Goal: Task Accomplishment & Management: Manage account settings

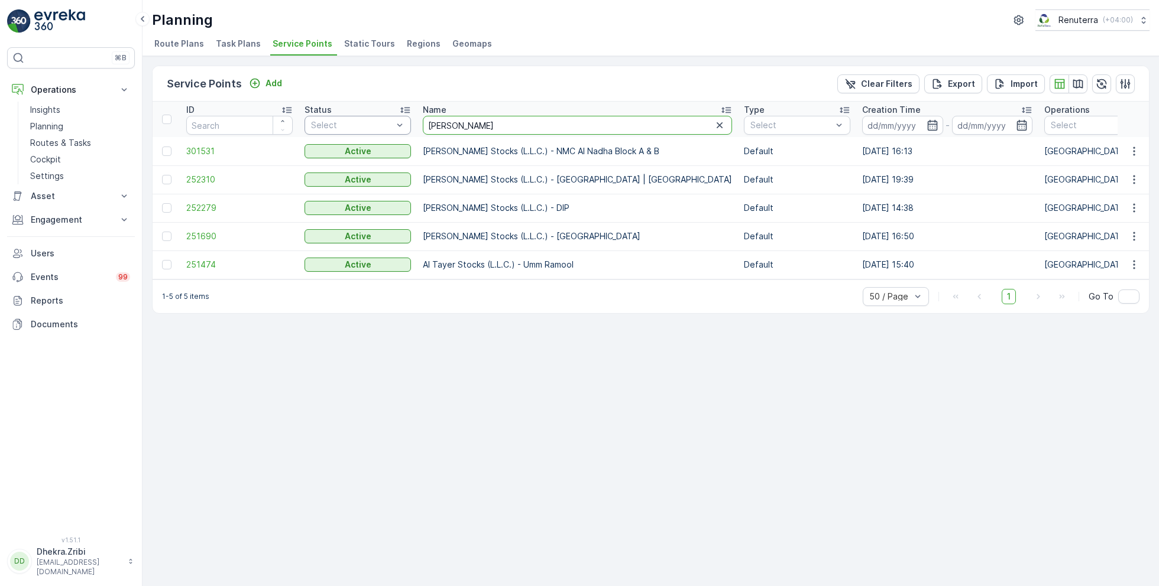
drag, startPoint x: 470, startPoint y: 129, endPoint x: 378, endPoint y: 125, distance: 91.7
type input "italian"
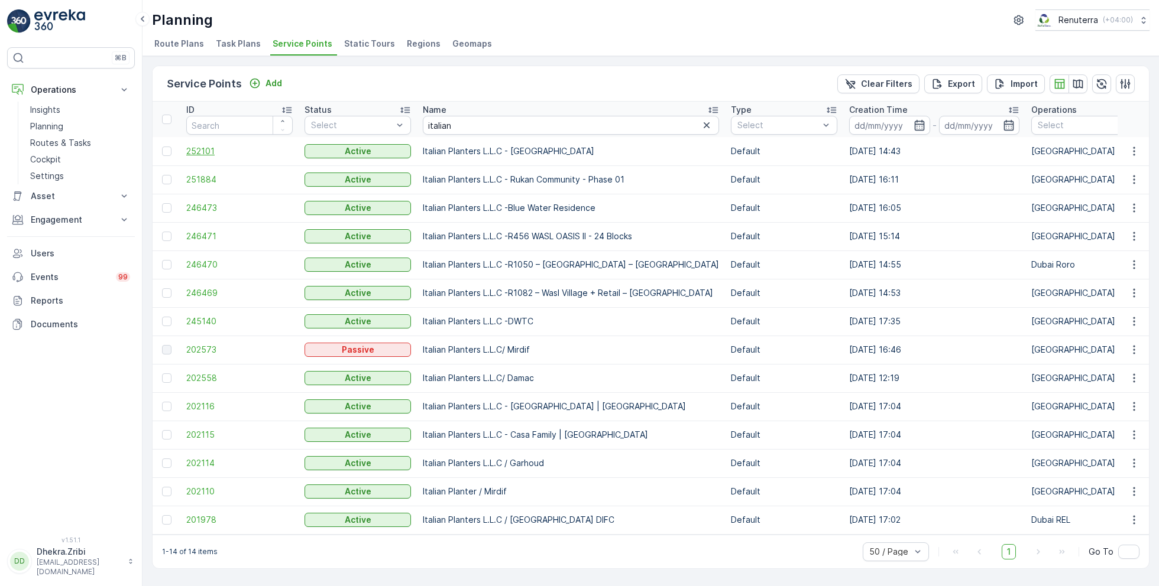
click at [204, 153] on span "252101" at bounding box center [239, 151] width 106 height 12
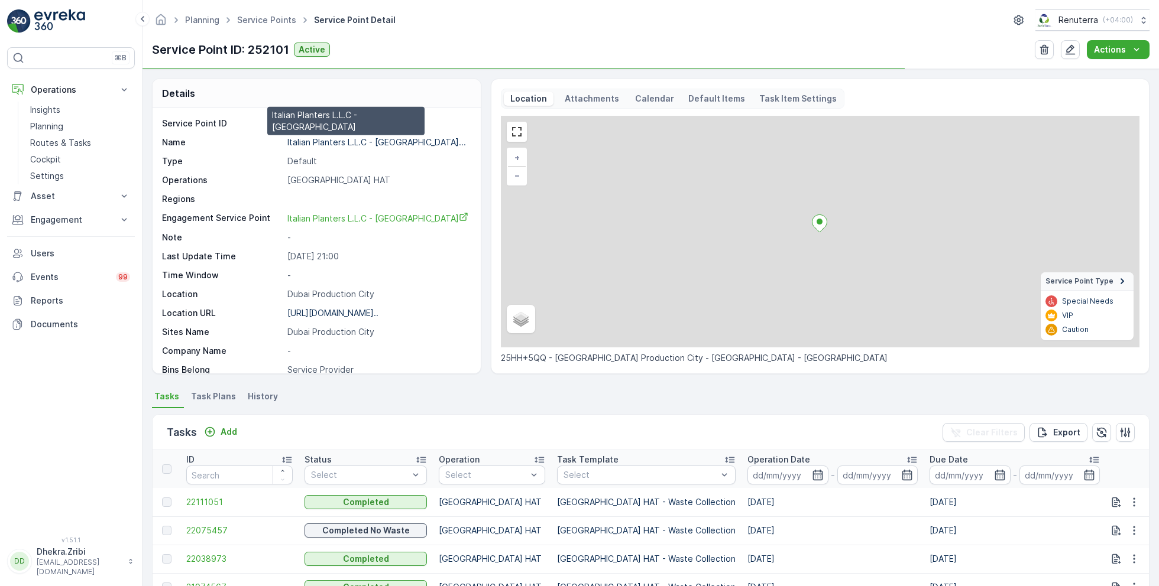
click at [349, 144] on p "Italian Planters L.L.C - [GEOGRAPHIC_DATA]..." at bounding box center [376, 142] width 179 height 10
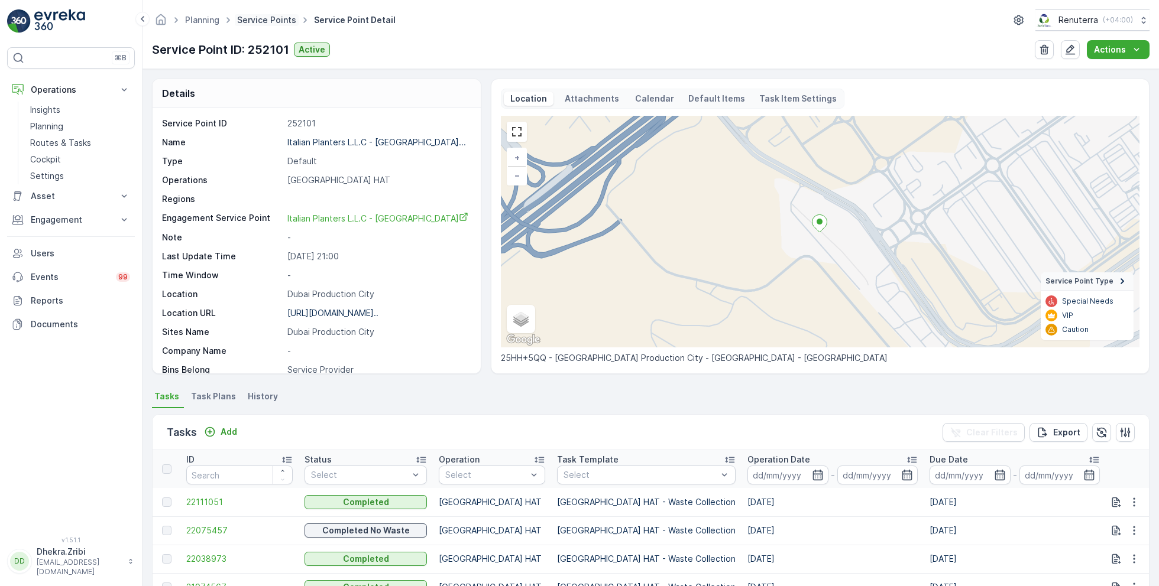
click at [267, 20] on link "Service Points" at bounding box center [266, 20] width 59 height 10
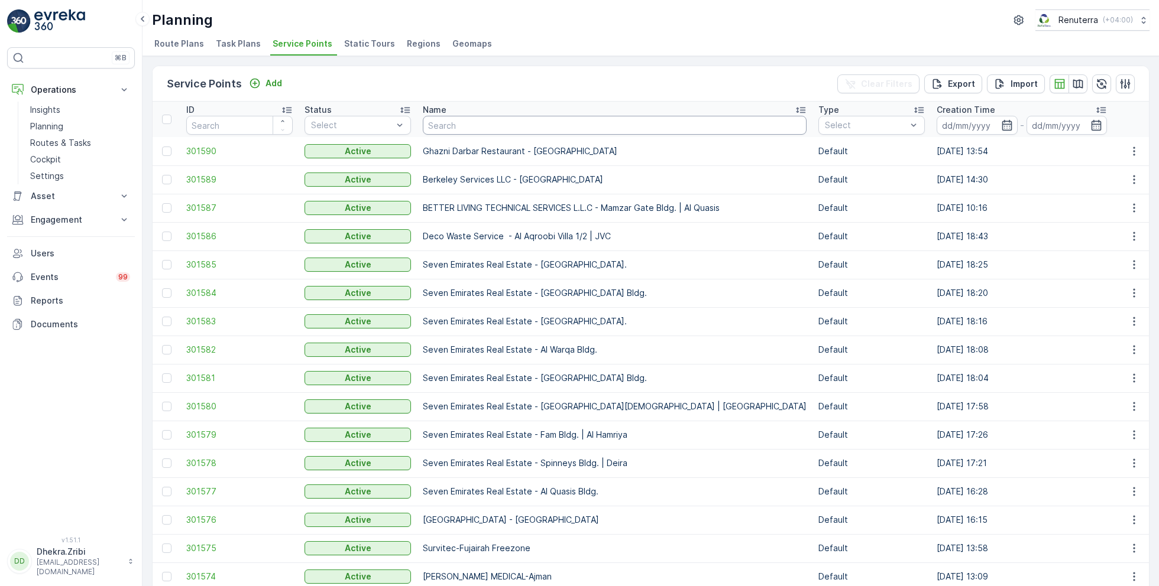
click at [463, 118] on input "text" at bounding box center [615, 125] width 384 height 19
type input "shre"
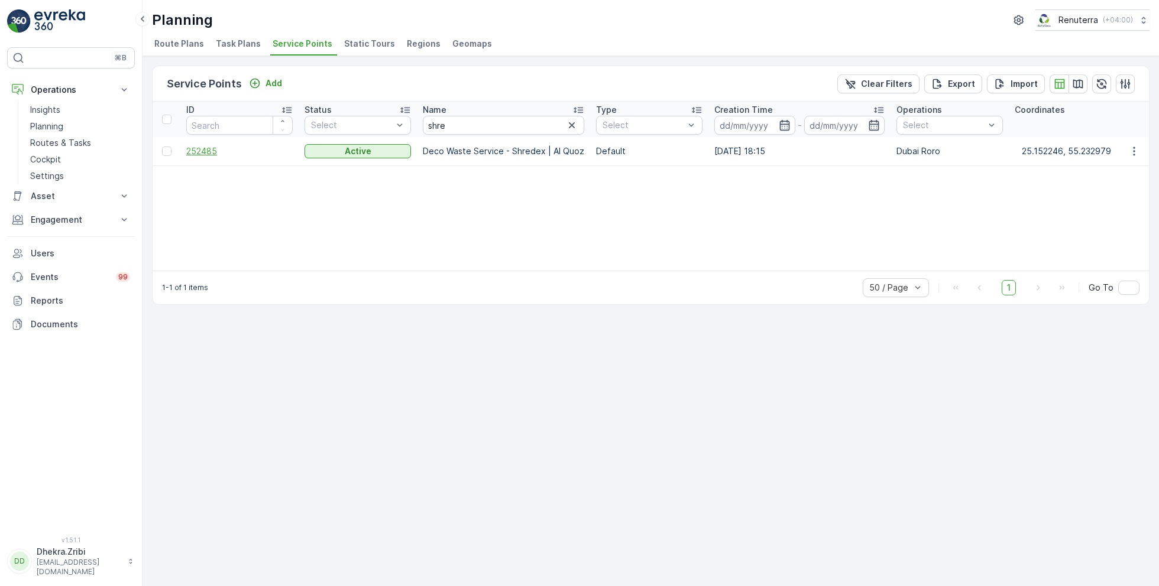
click at [208, 153] on span "252485" at bounding box center [239, 151] width 106 height 12
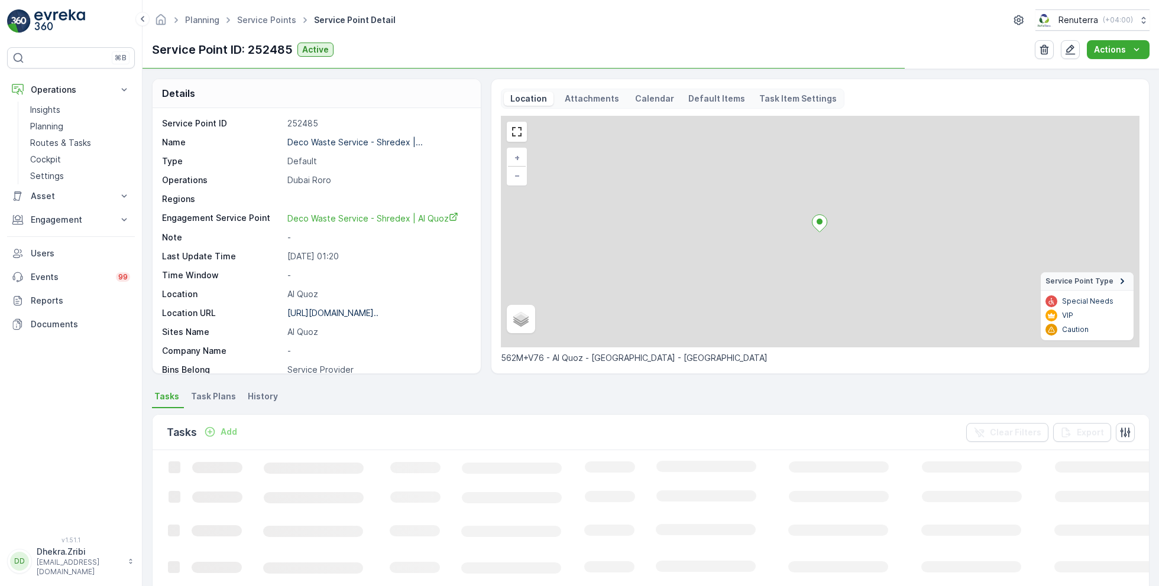
click at [342, 146] on div "Deco Waste Service - Shredex |..." at bounding box center [354, 143] width 135 height 12
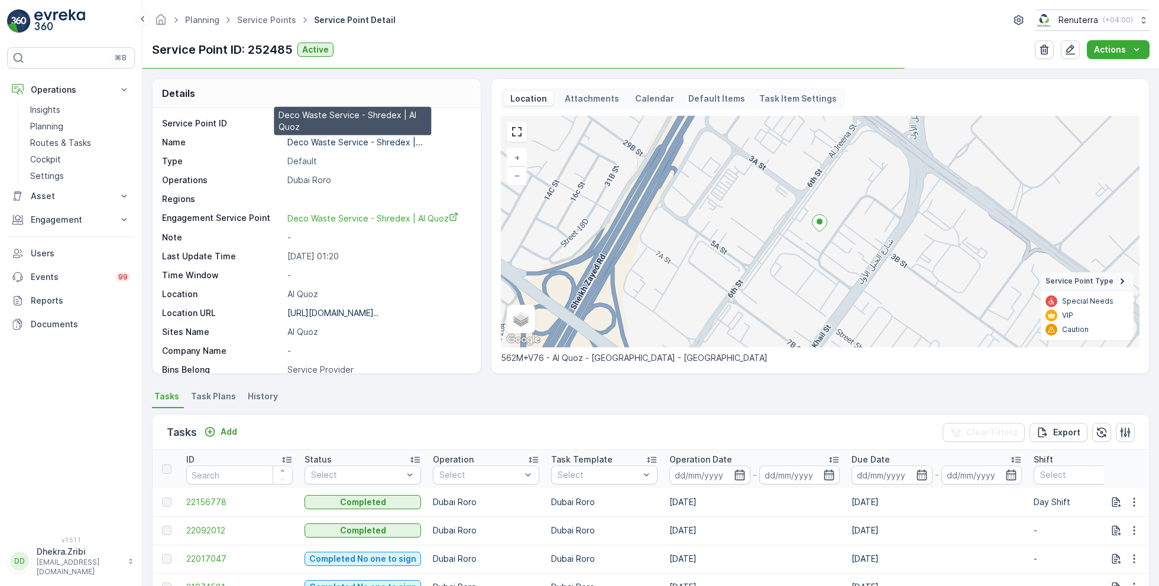
click at [348, 137] on p "Deco Waste Service - Shredex |..." at bounding box center [354, 142] width 135 height 10
click at [277, 25] on span "Service Points" at bounding box center [267, 20] width 64 height 12
click at [262, 22] on link "Service Points" at bounding box center [266, 20] width 59 height 10
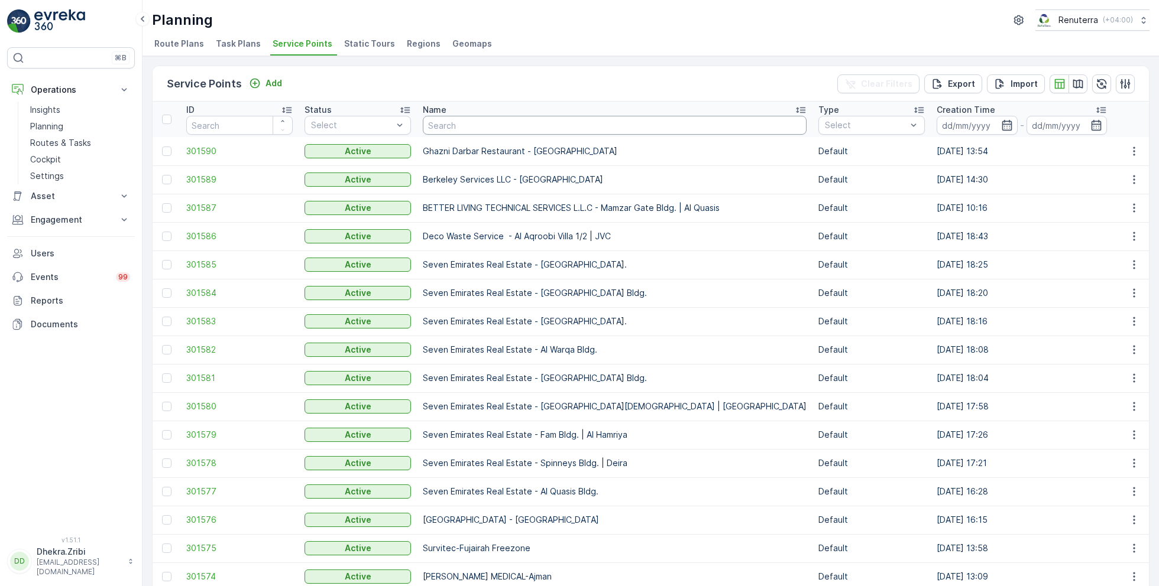
click at [511, 117] on input "text" at bounding box center [615, 125] width 384 height 19
type input "[PERSON_NAME]"
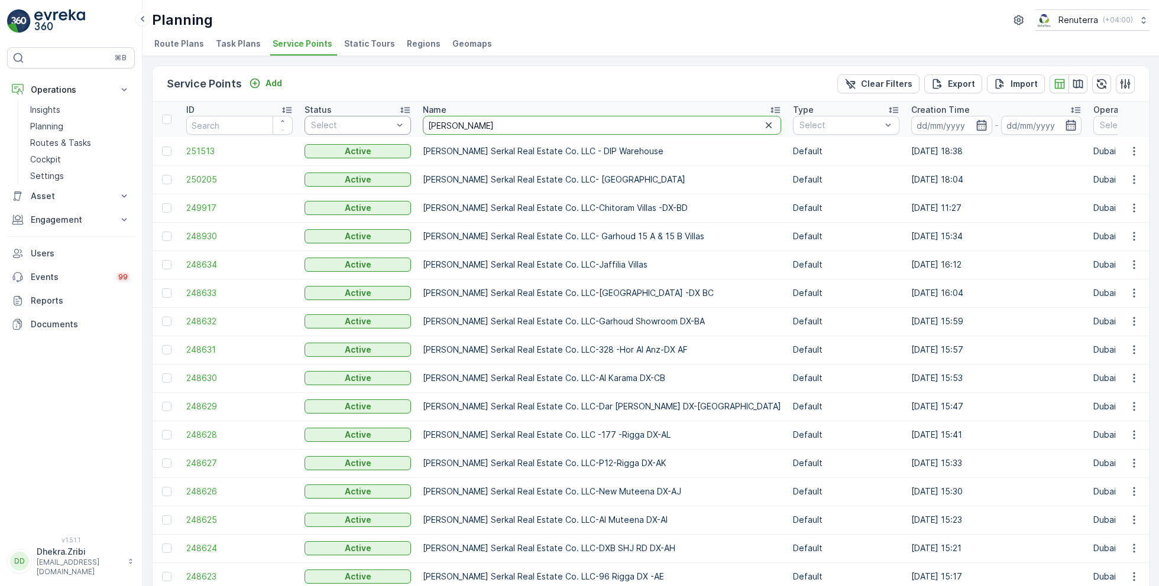
drag, startPoint x: 479, startPoint y: 128, endPoint x: 351, endPoint y: 121, distance: 128.5
type input "lootah"
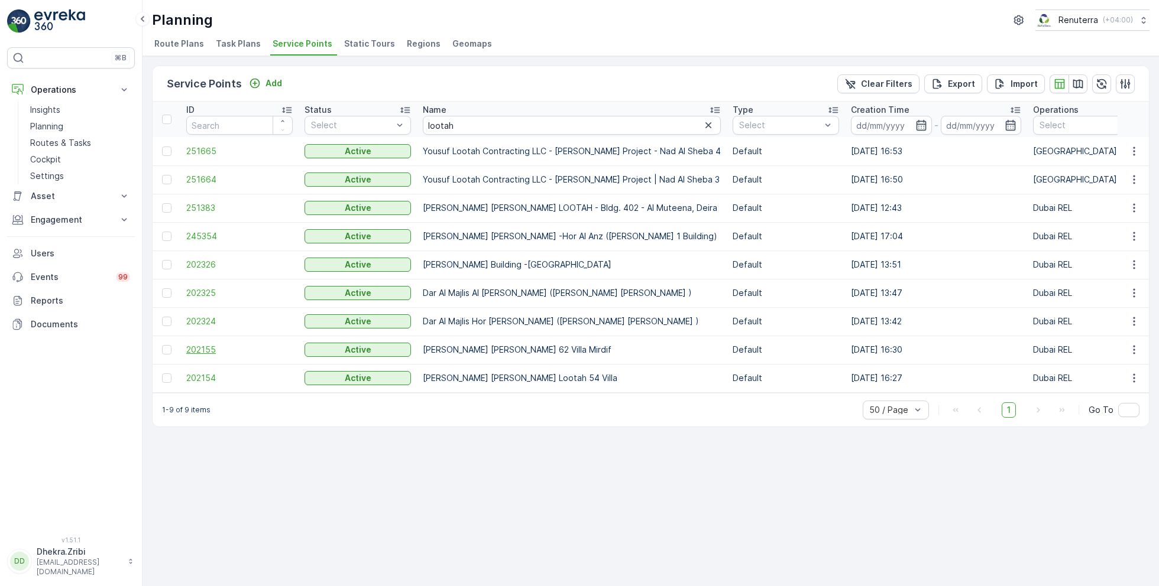
click at [197, 347] on span "202155" at bounding box center [239, 350] width 106 height 12
click at [200, 375] on span "202154" at bounding box center [239, 378] width 106 height 12
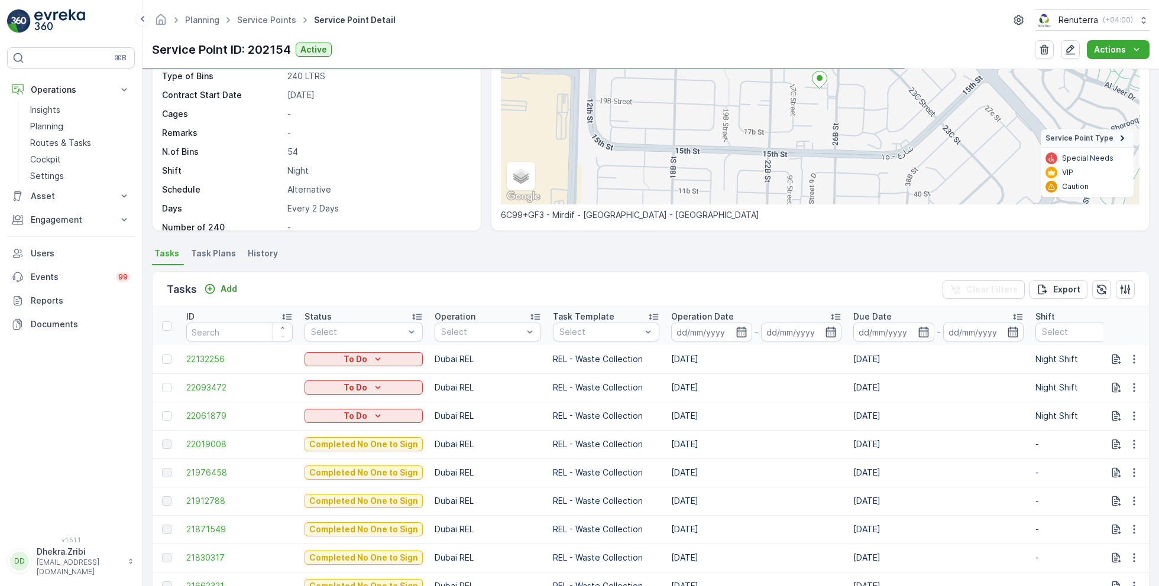
scroll to position [154, 0]
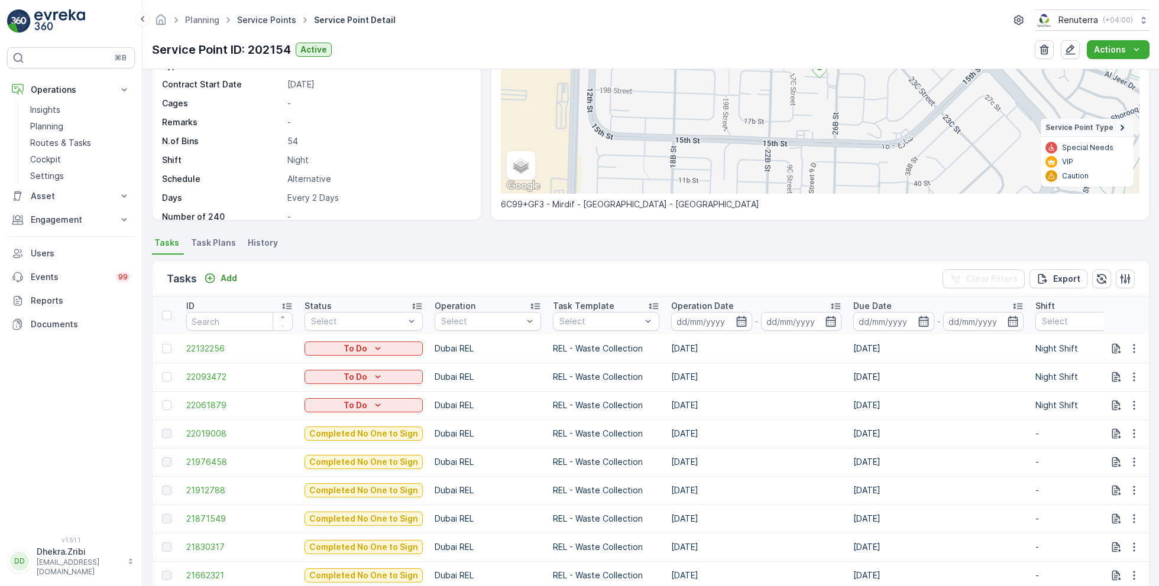
click at [269, 18] on link "Service Points" at bounding box center [266, 20] width 59 height 10
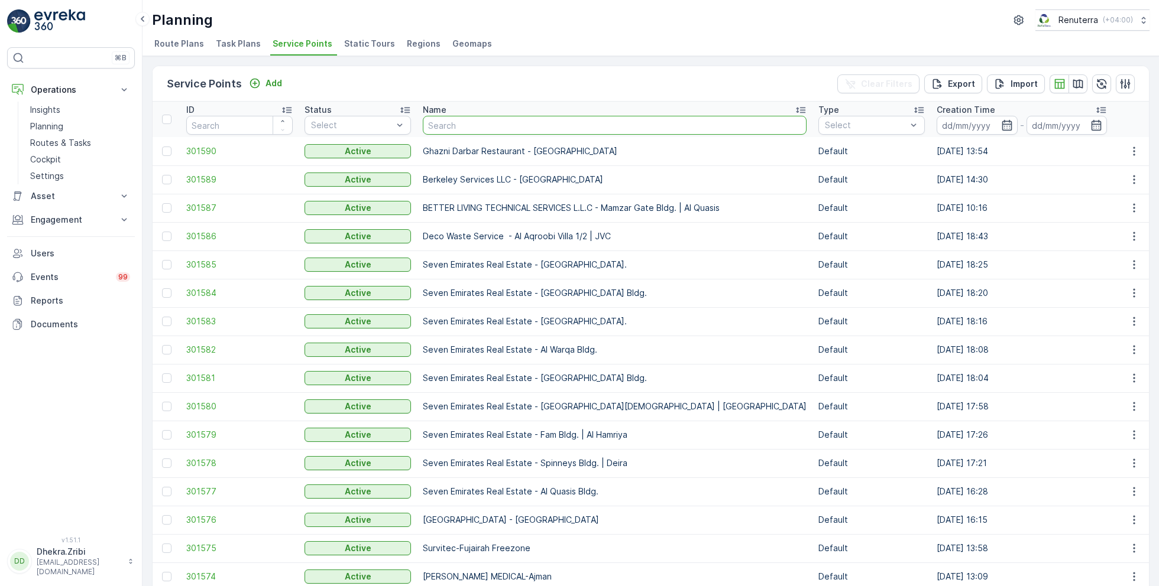
click at [481, 127] on input "text" at bounding box center [615, 125] width 384 height 19
type input "aria"
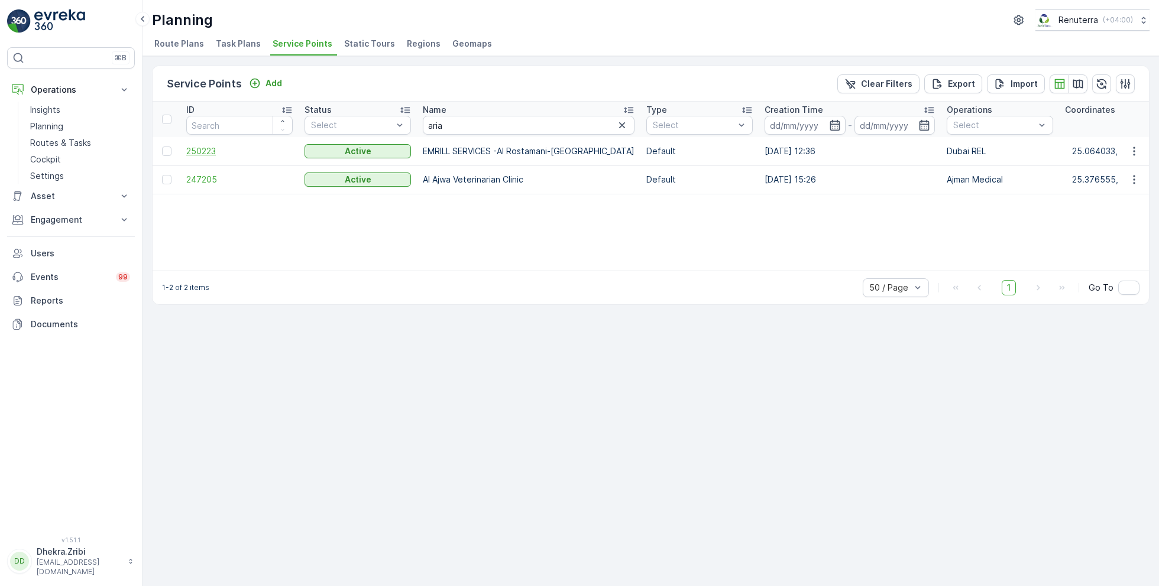
click at [187, 153] on span "250223" at bounding box center [239, 151] width 106 height 12
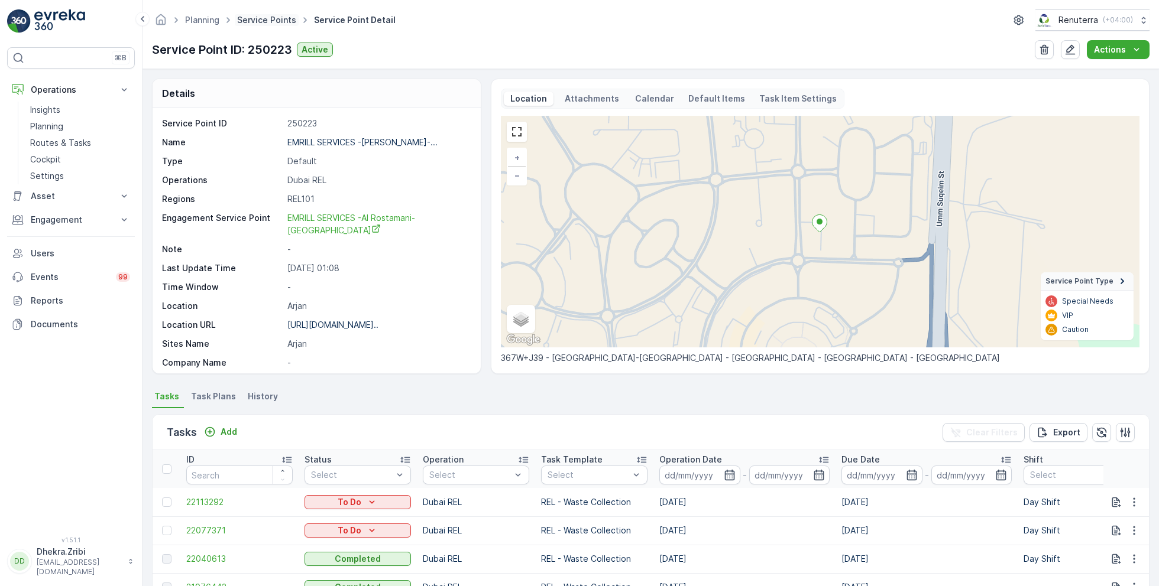
click at [255, 20] on link "Service Points" at bounding box center [266, 20] width 59 height 10
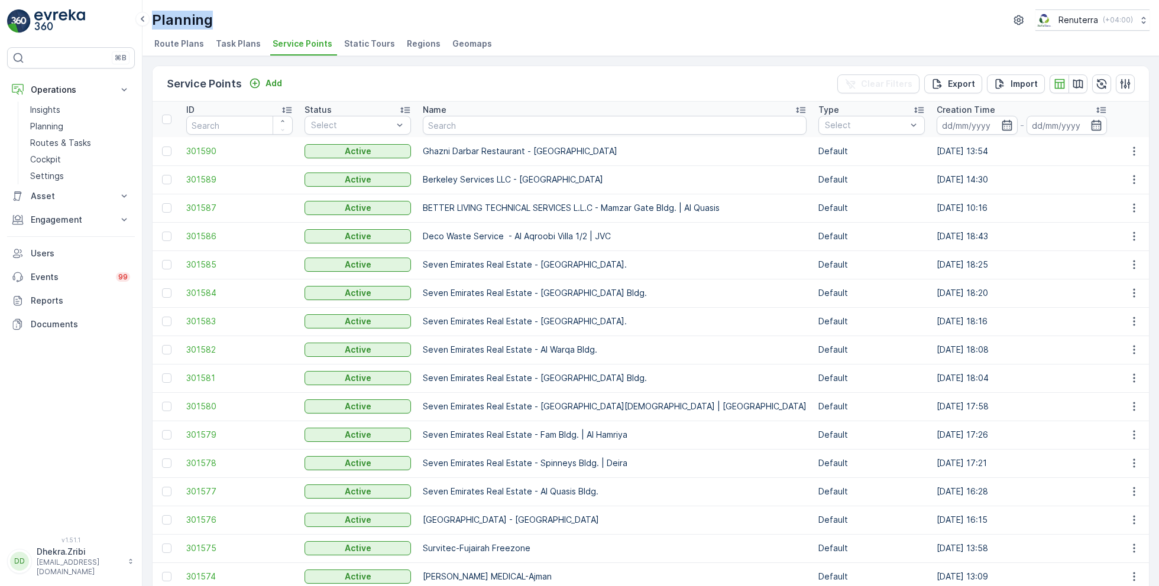
drag, startPoint x: 154, startPoint y: 18, endPoint x: 260, endPoint y: 17, distance: 105.2
click at [260, 18] on div "Planning Renuterra ( +04:00 )" at bounding box center [650, 19] width 997 height 21
click at [260, 17] on div "Planning Renuterra ( +04:00 )" at bounding box center [650, 19] width 997 height 21
drag, startPoint x: 153, startPoint y: 17, endPoint x: 229, endPoint y: 19, distance: 76.3
click at [230, 20] on div "Planning Renuterra ( +04:00 )" at bounding box center [650, 19] width 997 height 21
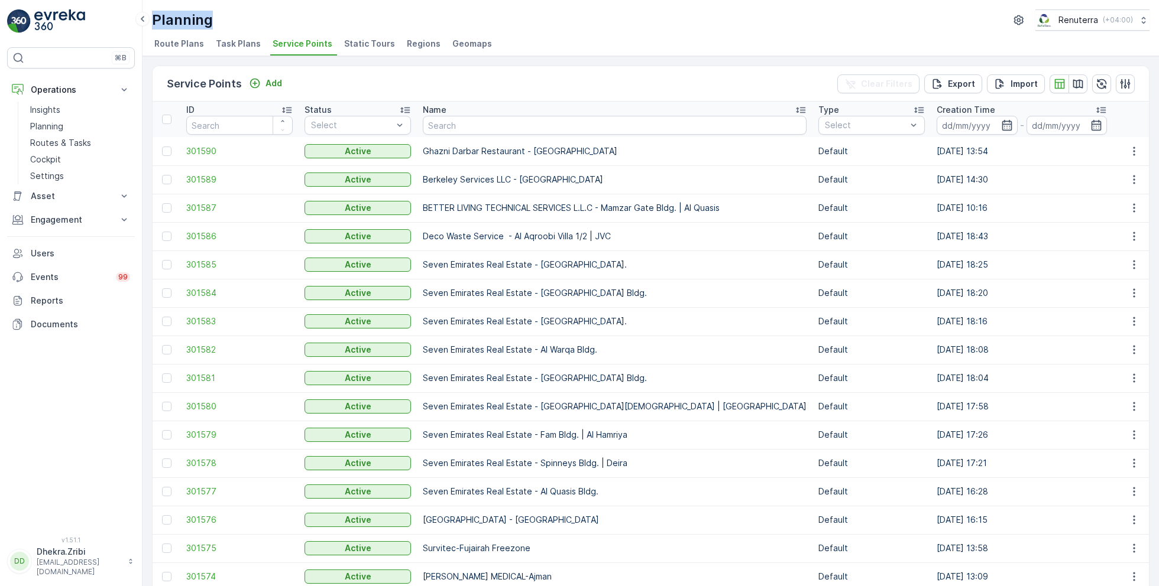
click at [229, 19] on div "Planning Renuterra ( +04:00 )" at bounding box center [650, 19] width 997 height 21
drag, startPoint x: 154, startPoint y: 21, endPoint x: 230, endPoint y: 24, distance: 75.7
click at [230, 24] on div "Planning Renuterra ( +04:00 )" at bounding box center [650, 19] width 997 height 21
click at [270, 18] on div "Planning Renuterra ( +04:00 )" at bounding box center [650, 19] width 997 height 21
drag, startPoint x: 157, startPoint y: 17, endPoint x: 238, endPoint y: 27, distance: 81.5
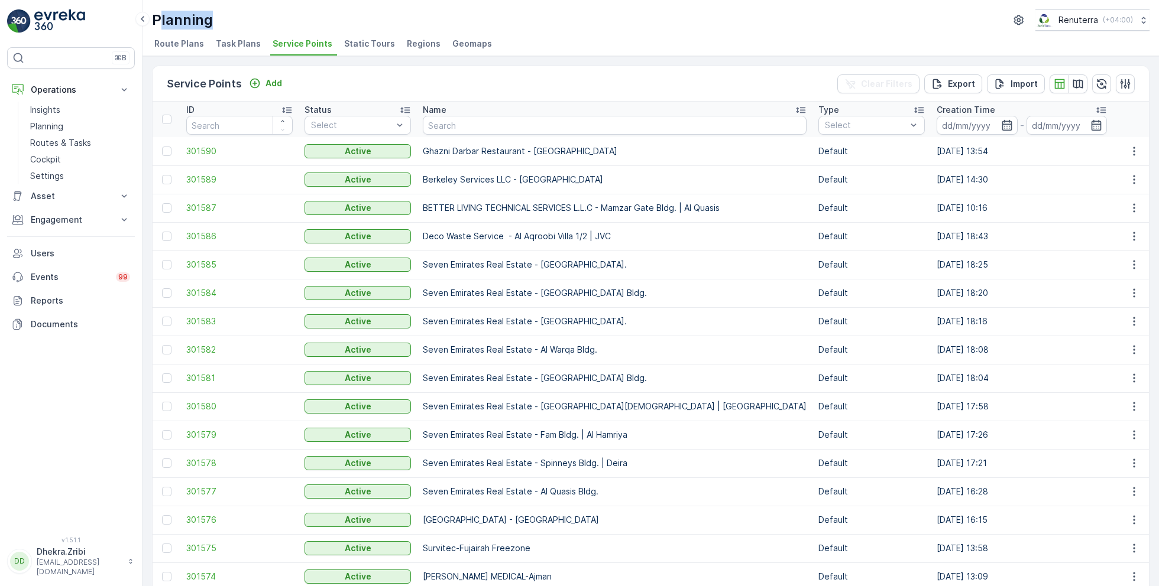
click at [238, 27] on div "Planning Renuterra ( +04:00 )" at bounding box center [650, 19] width 997 height 21
click at [455, 121] on input "text" at bounding box center [615, 125] width 384 height 19
type input "al saay"
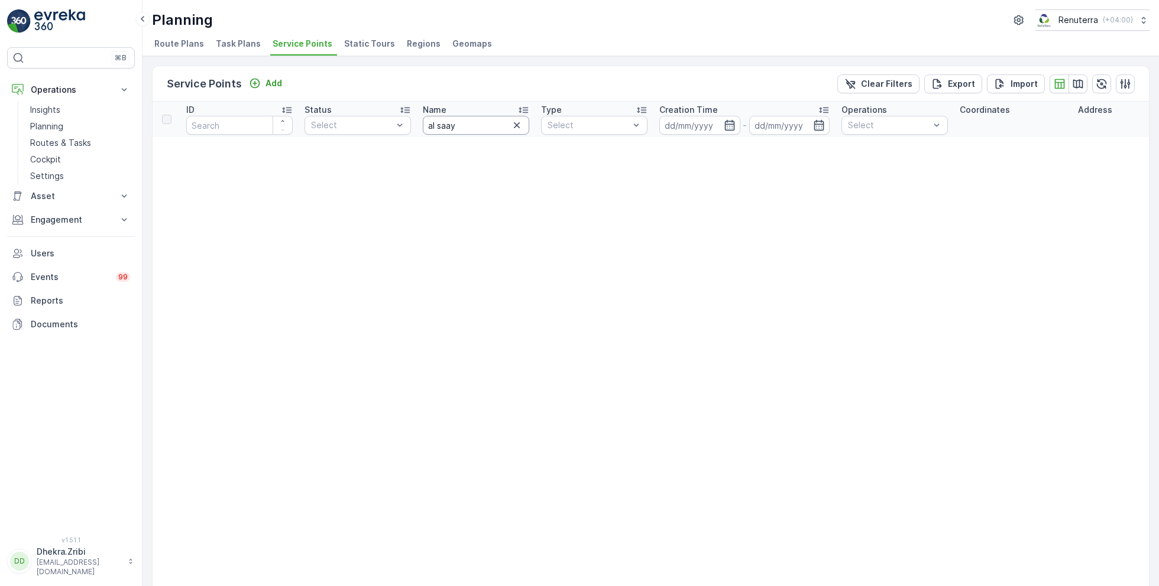
click at [464, 127] on input "al saay" at bounding box center [476, 125] width 106 height 19
type input "al saya"
drag, startPoint x: 460, startPoint y: 124, endPoint x: 383, endPoint y: 123, distance: 76.9
type input "grandi"
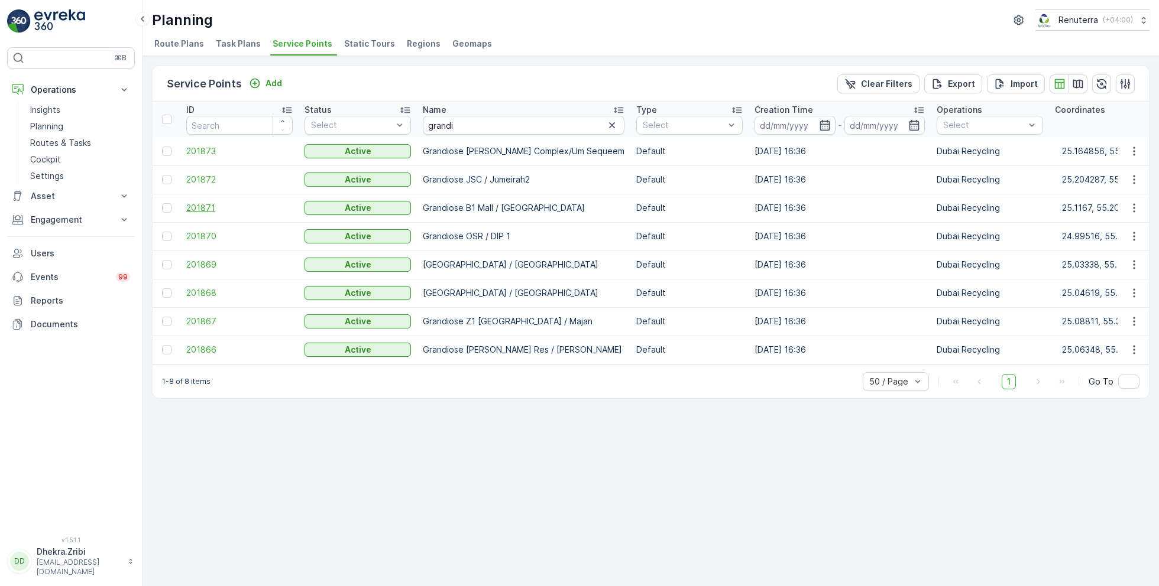
click at [204, 203] on span "201871" at bounding box center [239, 208] width 106 height 12
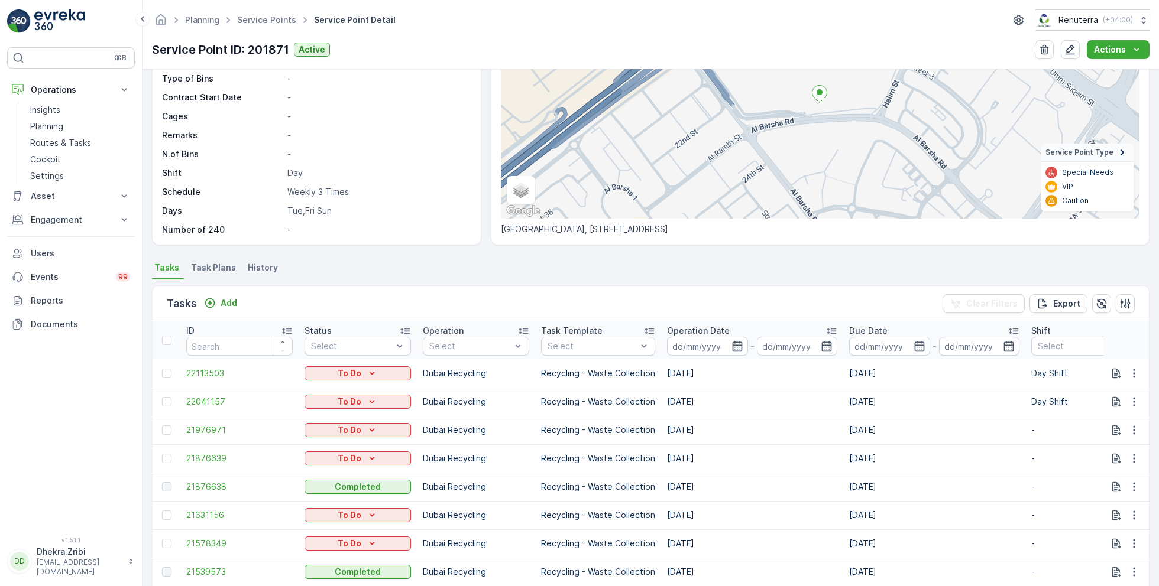
scroll to position [143, 0]
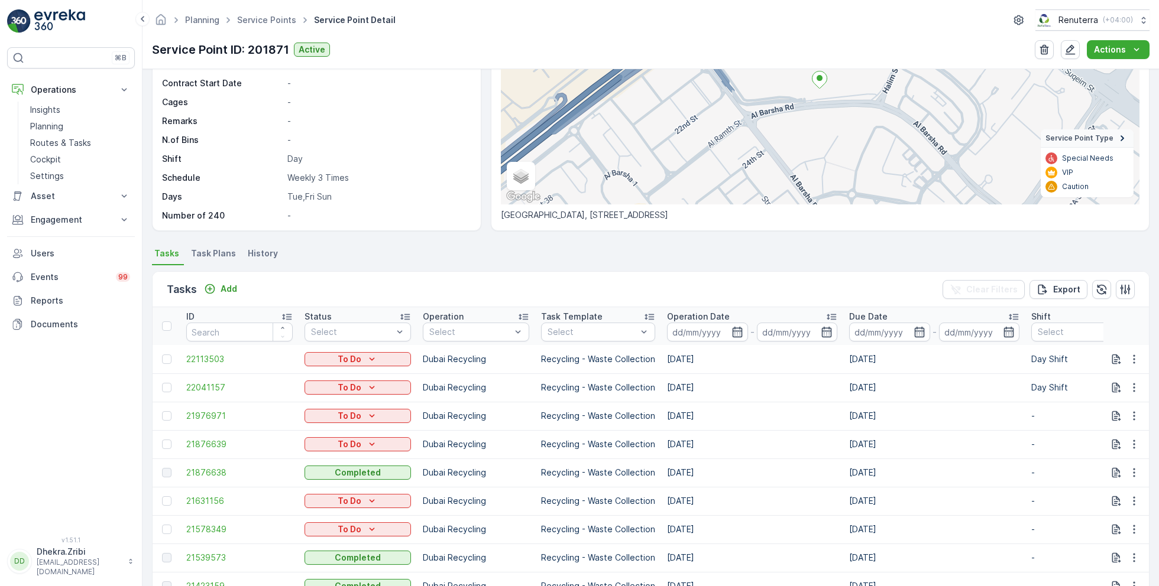
click at [196, 251] on span "Task Plans" at bounding box center [213, 254] width 45 height 12
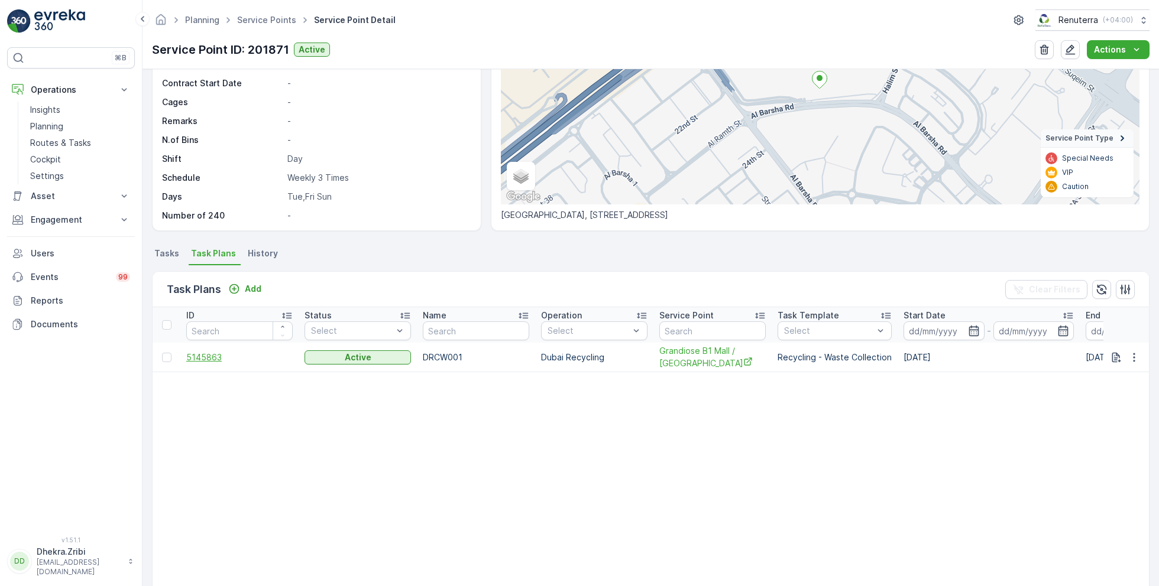
click at [203, 356] on span "5145863" at bounding box center [239, 358] width 106 height 12
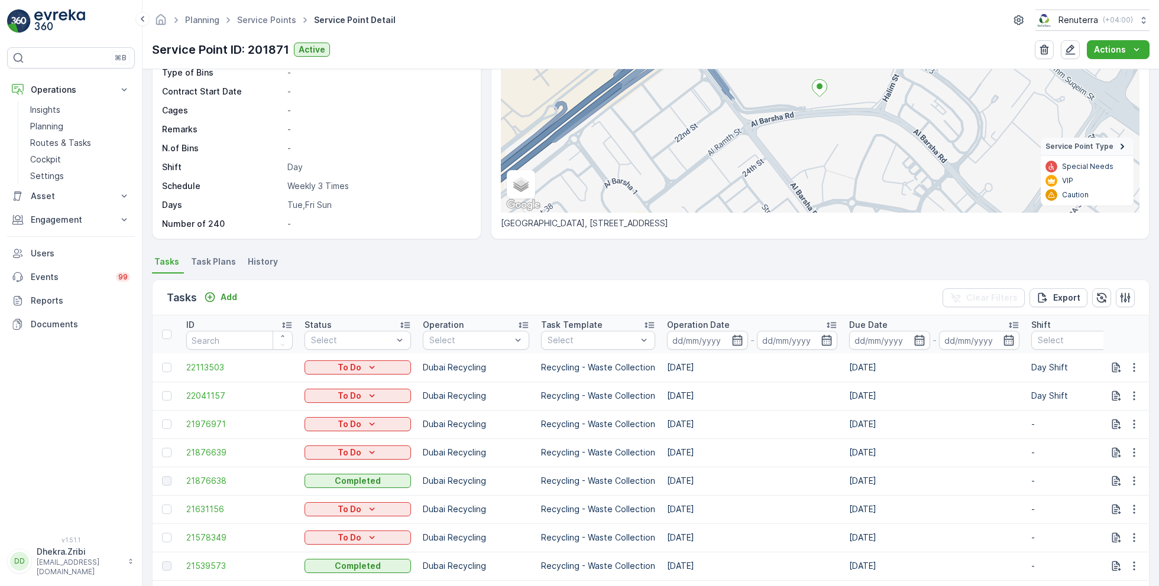
scroll to position [137, 0]
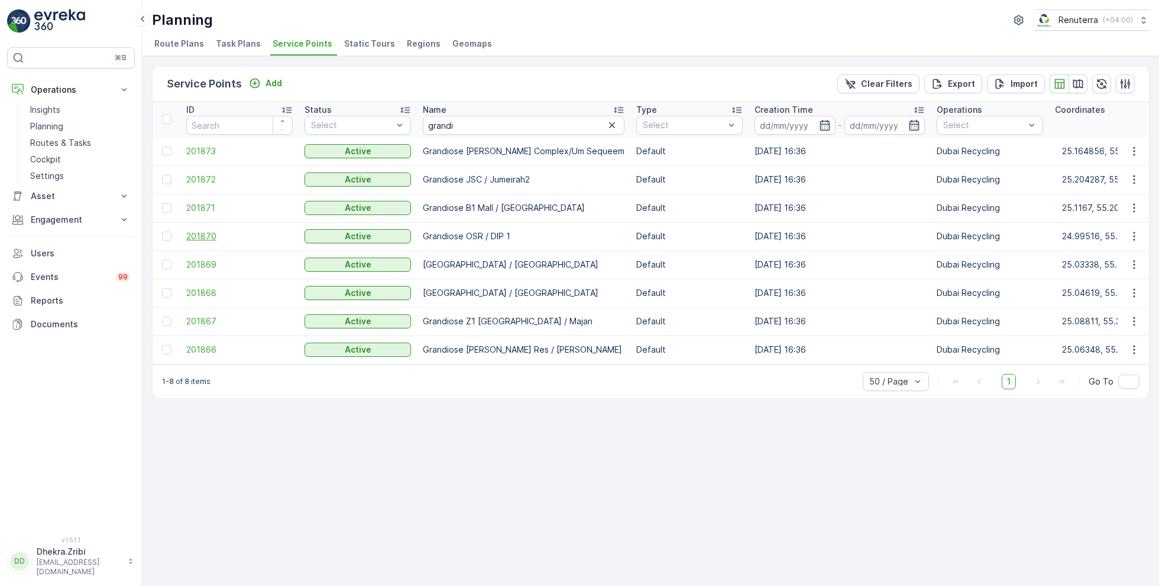
click at [203, 237] on span "201870" at bounding box center [239, 237] width 106 height 12
click at [206, 288] on span "201868" at bounding box center [239, 293] width 106 height 12
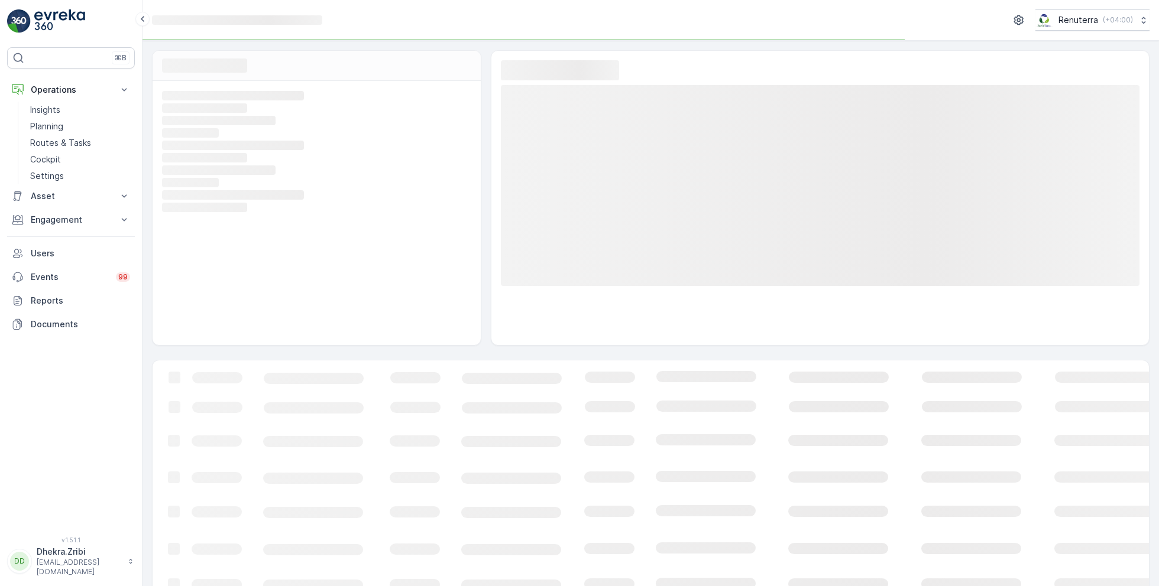
scroll to position [19, 0]
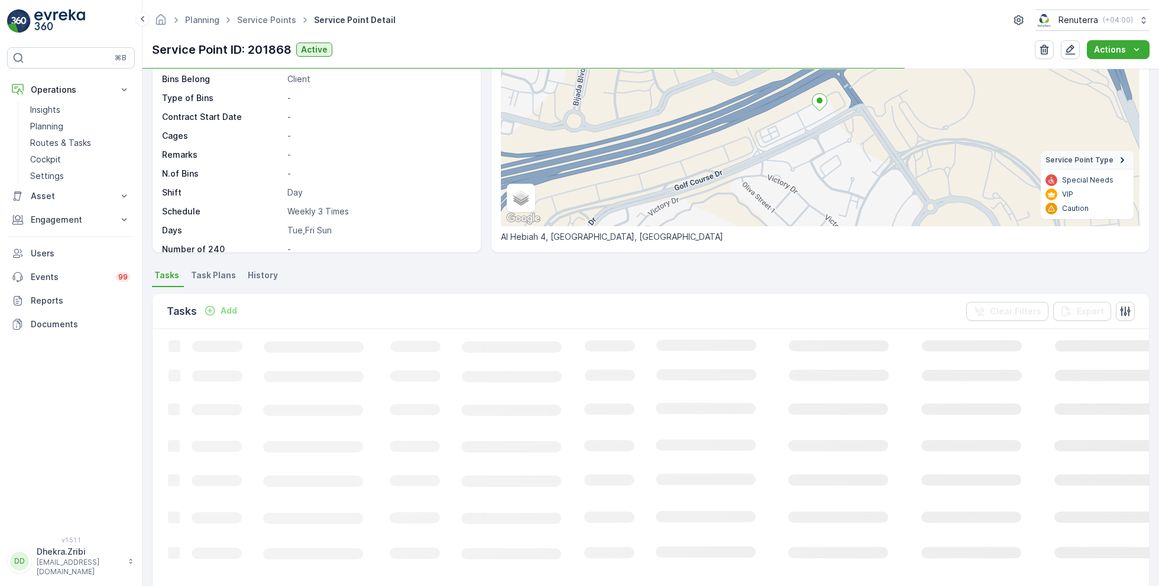
scroll to position [124, 0]
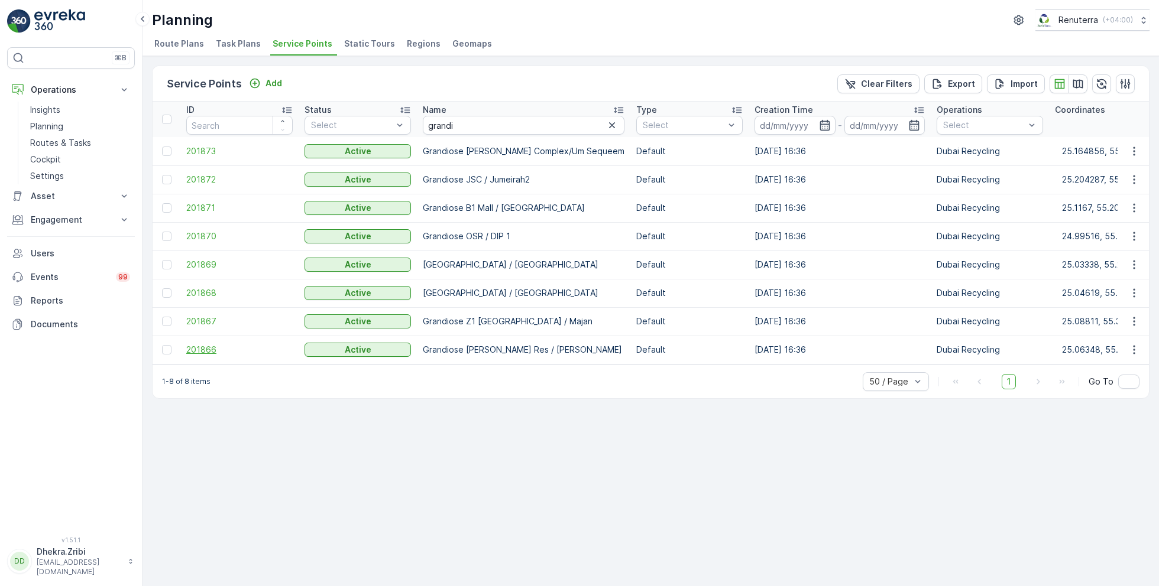
click at [200, 347] on span "201866" at bounding box center [239, 350] width 106 height 12
click at [194, 348] on span "201866" at bounding box center [239, 350] width 106 height 12
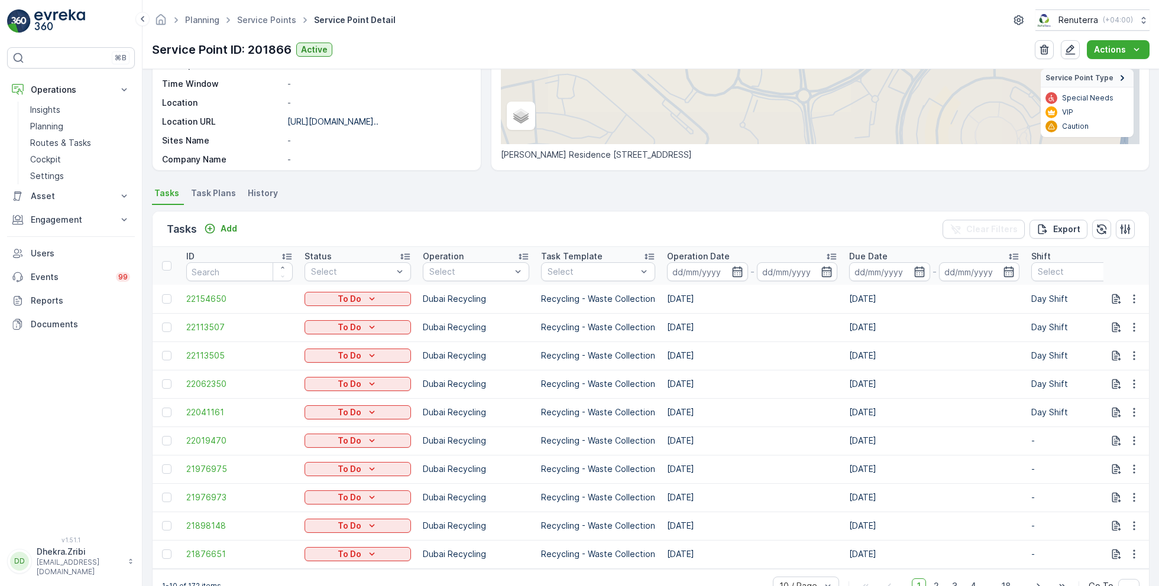
scroll to position [240, 0]
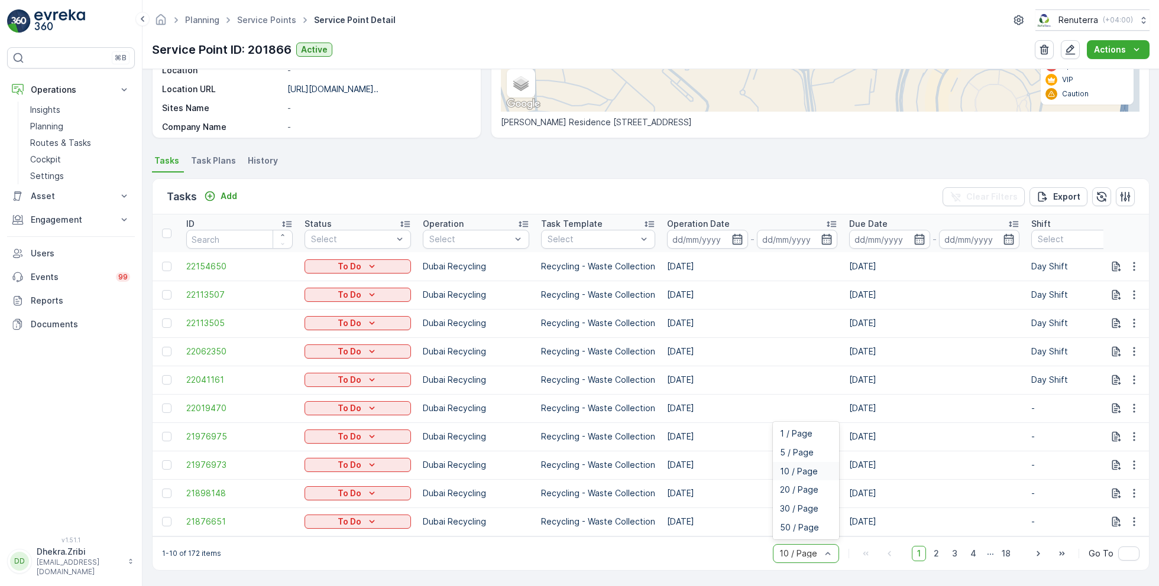
click at [822, 559] on div "10 / Page" at bounding box center [806, 553] width 66 height 19
click at [800, 532] on span "50 / Page" at bounding box center [799, 527] width 39 height 9
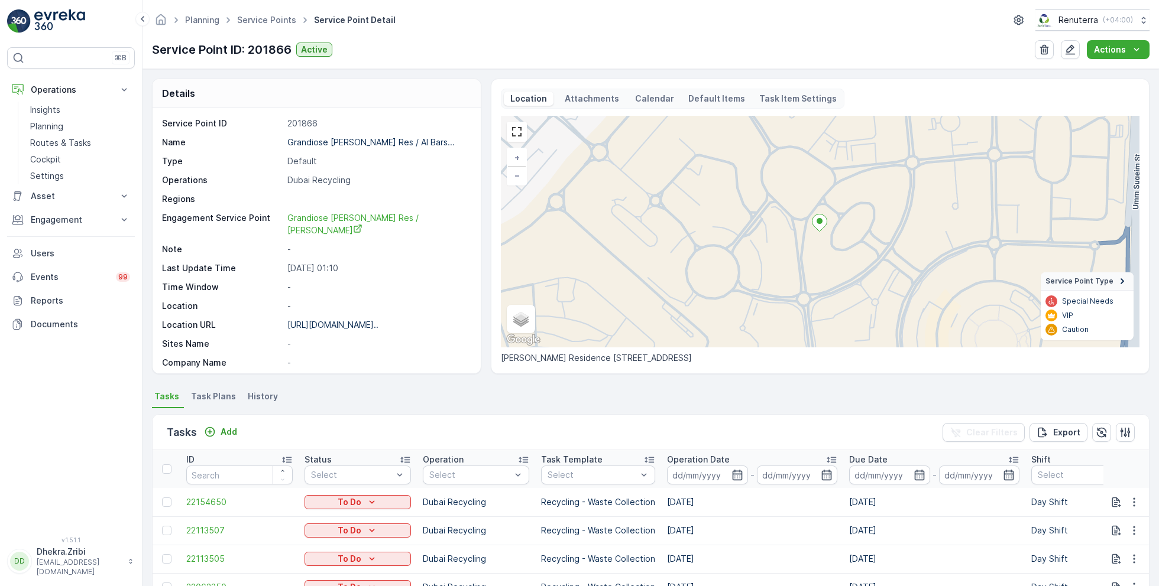
scroll to position [181, 0]
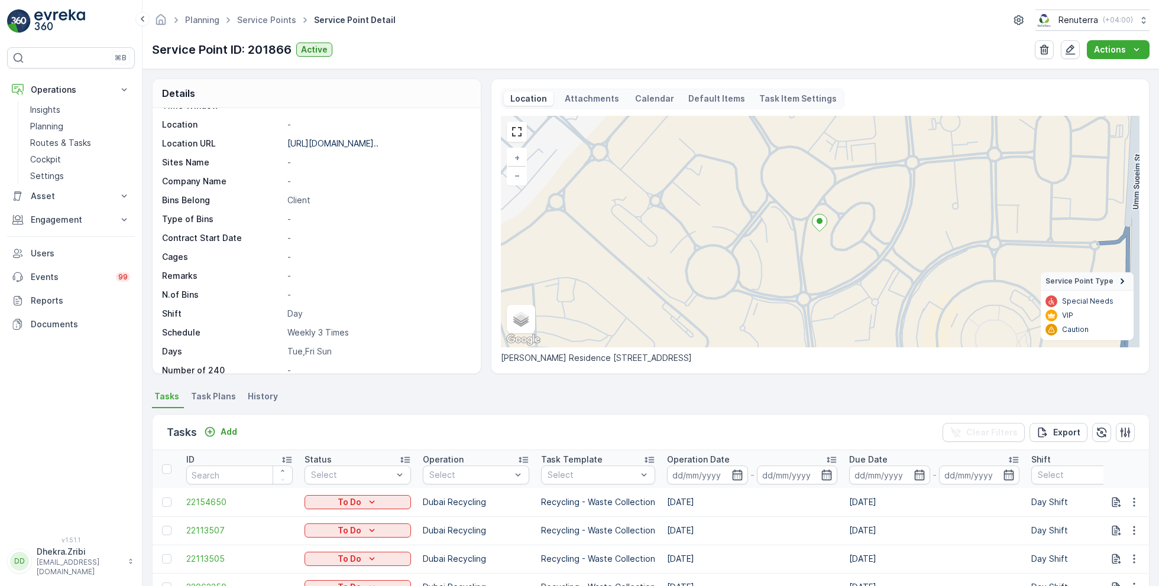
click at [216, 396] on span "Task Plans" at bounding box center [213, 397] width 45 height 12
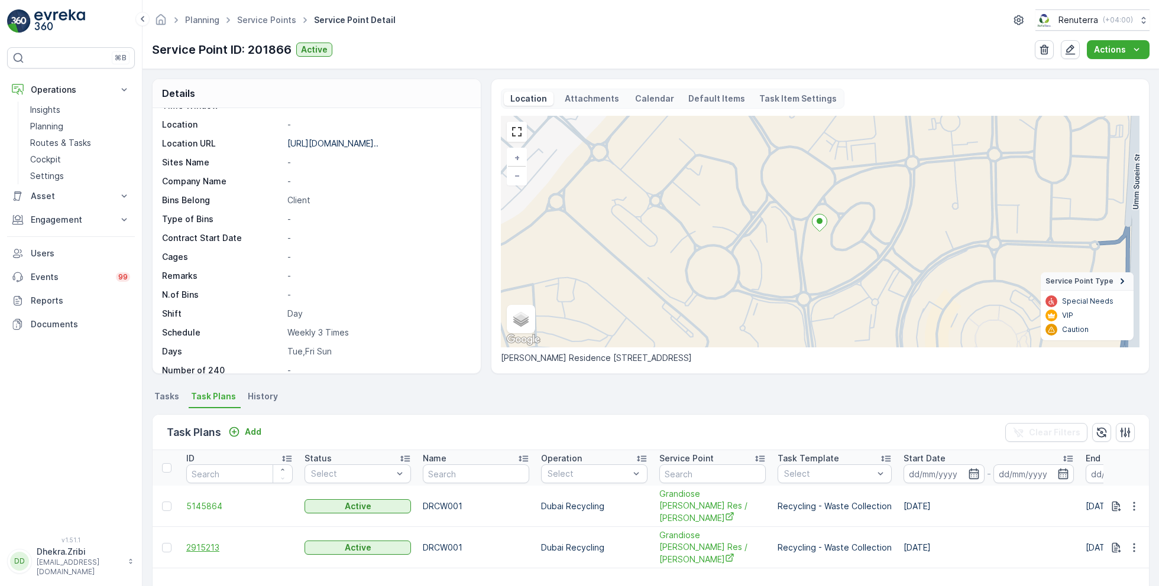
click at [202, 542] on span "2915213" at bounding box center [239, 548] width 106 height 12
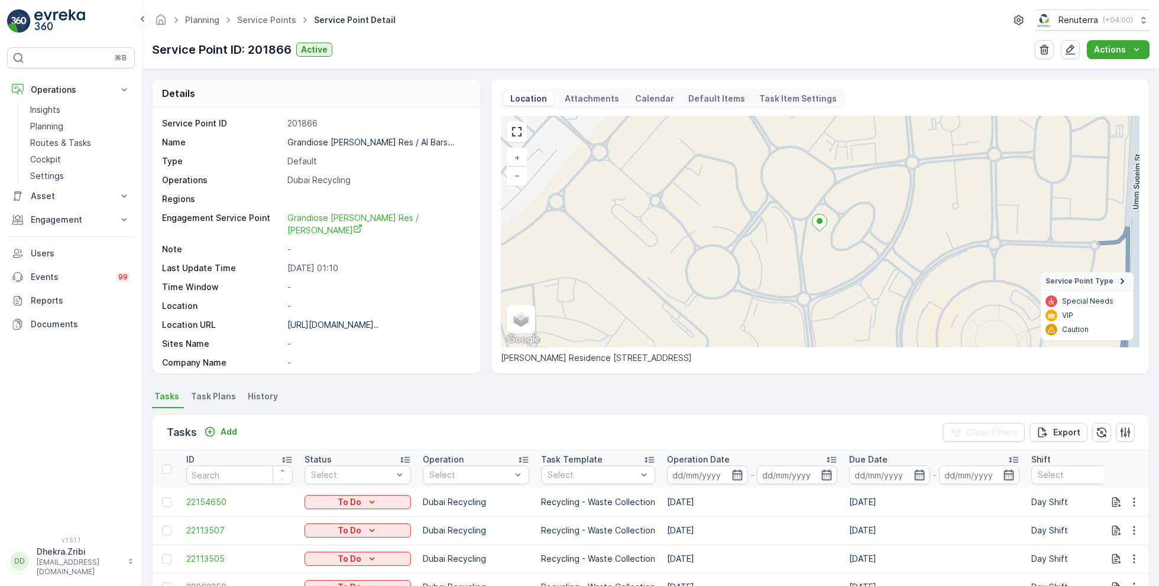
click at [219, 393] on span "Task Plans" at bounding box center [213, 397] width 45 height 12
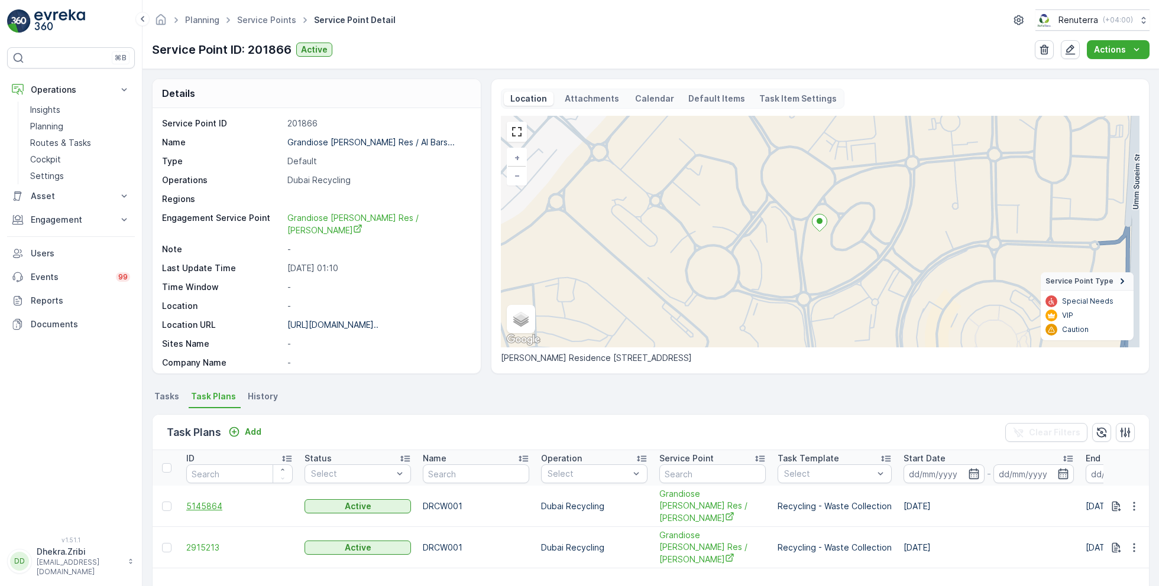
click at [207, 501] on span "5145864" at bounding box center [239, 507] width 106 height 12
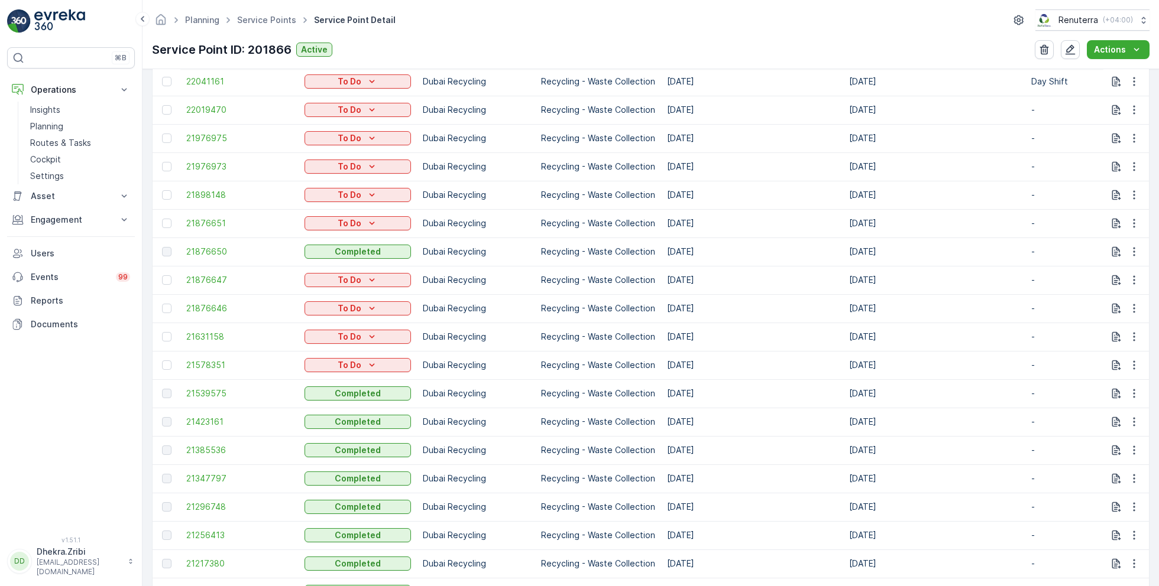
scroll to position [533, 0]
drag, startPoint x: 667, startPoint y: 254, endPoint x: 719, endPoint y: 260, distance: 52.3
click at [719, 260] on td "[DATE]" at bounding box center [752, 253] width 182 height 28
click at [547, 44] on div "Service Point ID: 201866 Active Actions" at bounding box center [650, 49] width 997 height 19
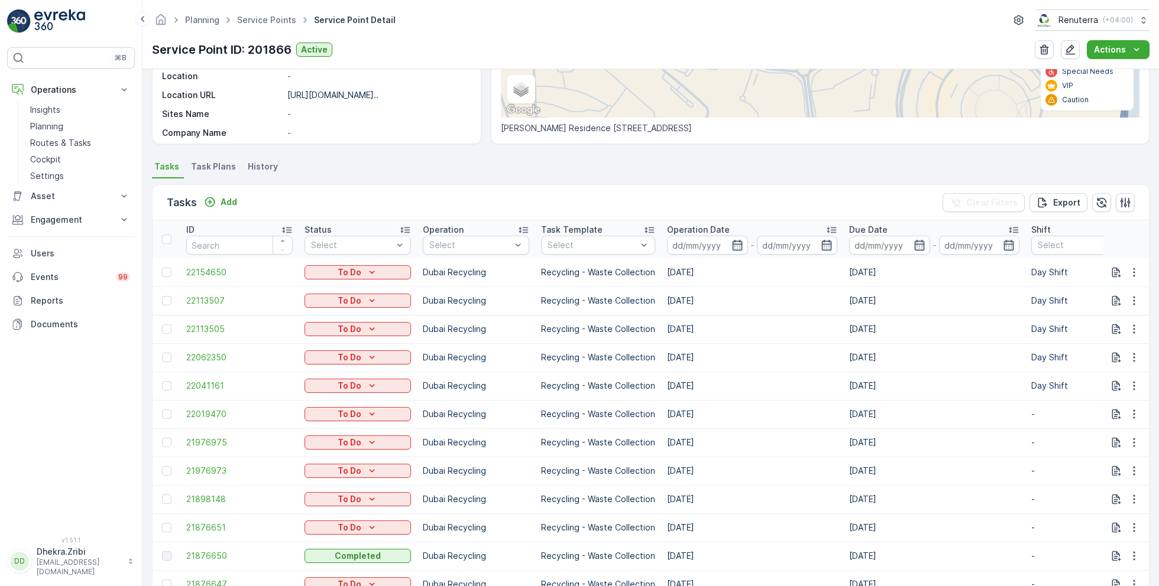
scroll to position [0, 0]
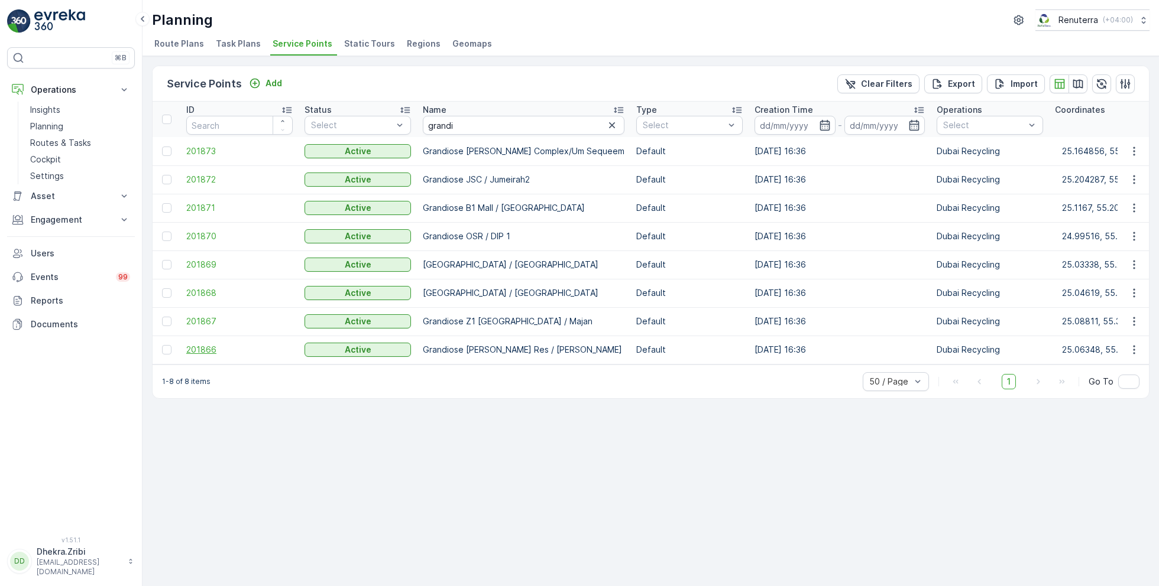
click at [206, 348] on span "201866" at bounding box center [239, 350] width 106 height 12
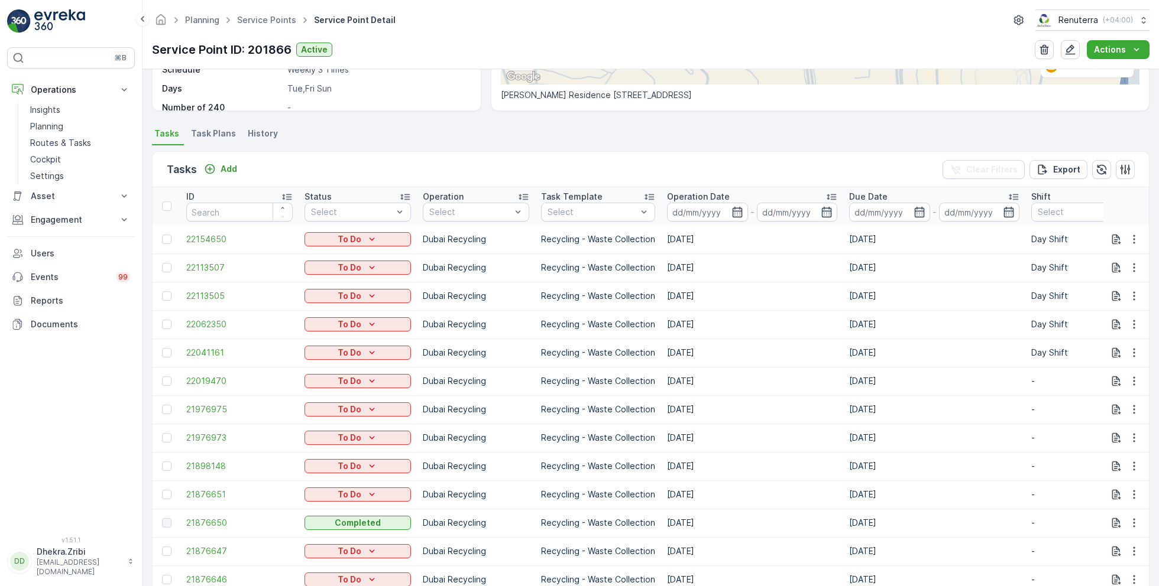
scroll to position [260, 0]
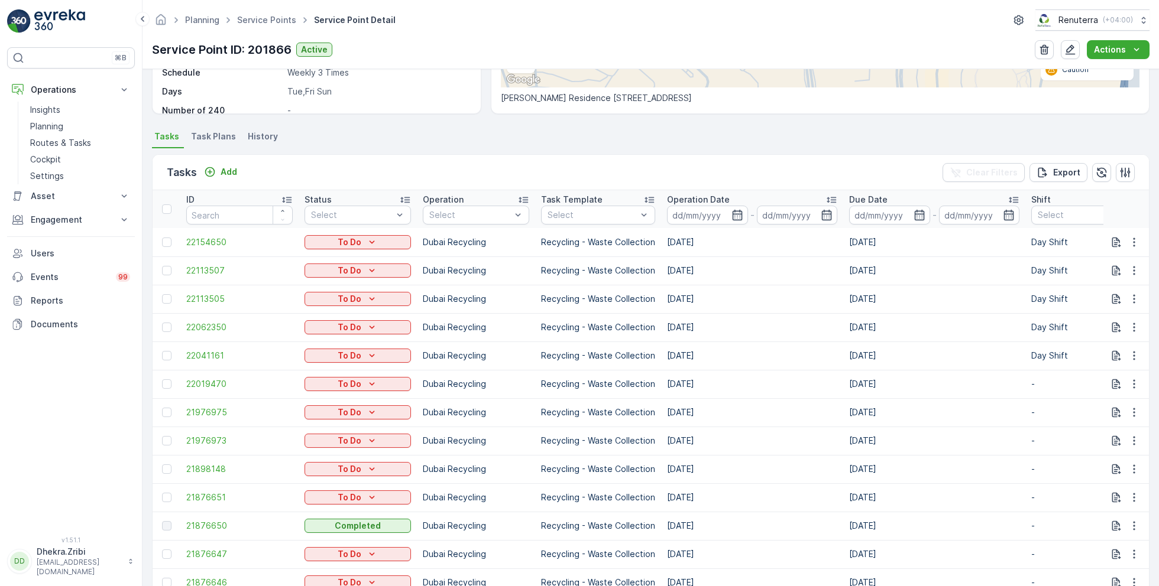
click at [217, 137] on span "Task Plans" at bounding box center [213, 137] width 45 height 12
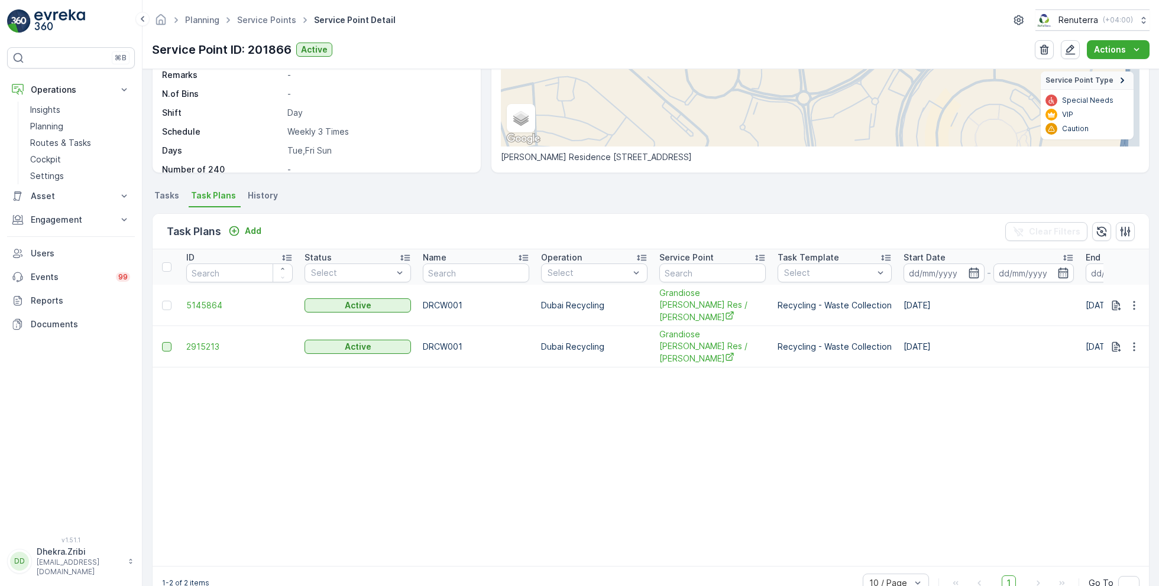
click at [162, 342] on div at bounding box center [166, 346] width 9 height 9
click at [162, 342] on input "checkbox" at bounding box center [162, 342] width 0 height 0
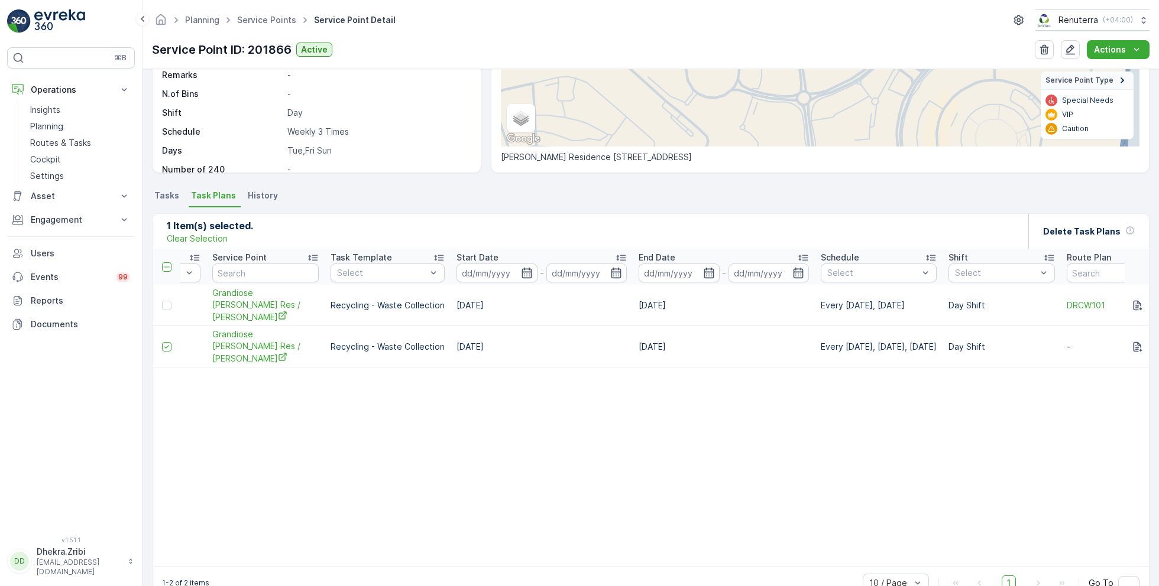
scroll to position [0, 517]
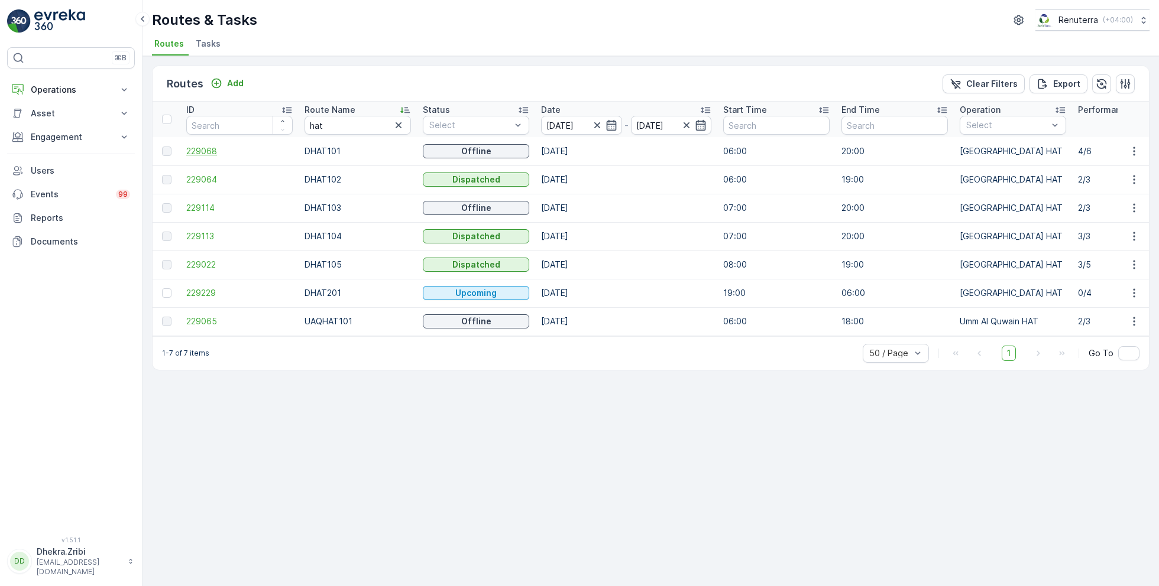
click at [201, 153] on span "229068" at bounding box center [239, 151] width 106 height 12
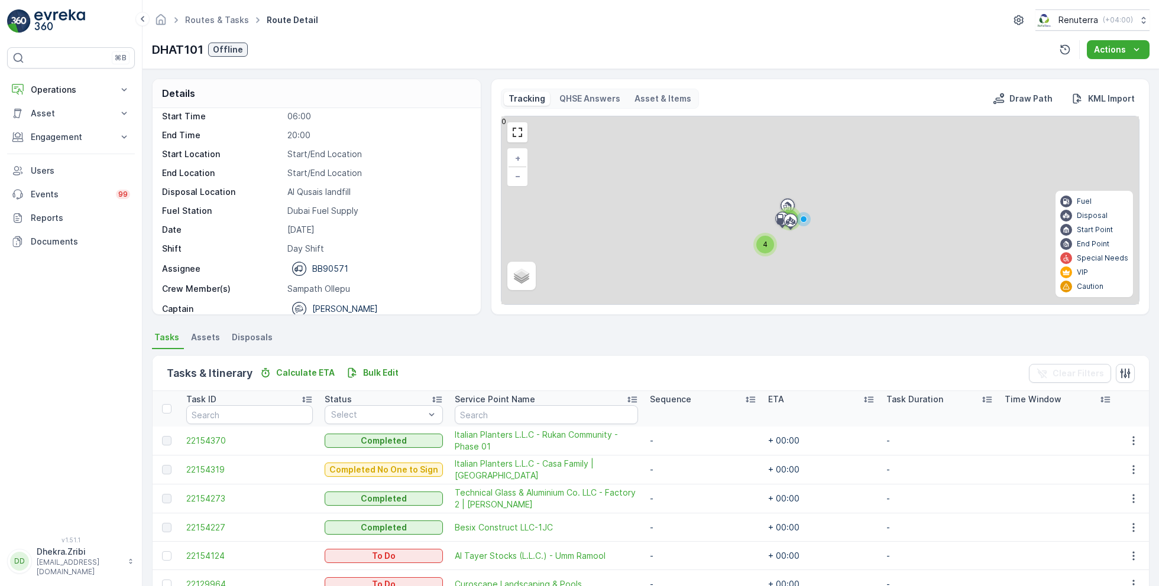
scroll to position [37, 0]
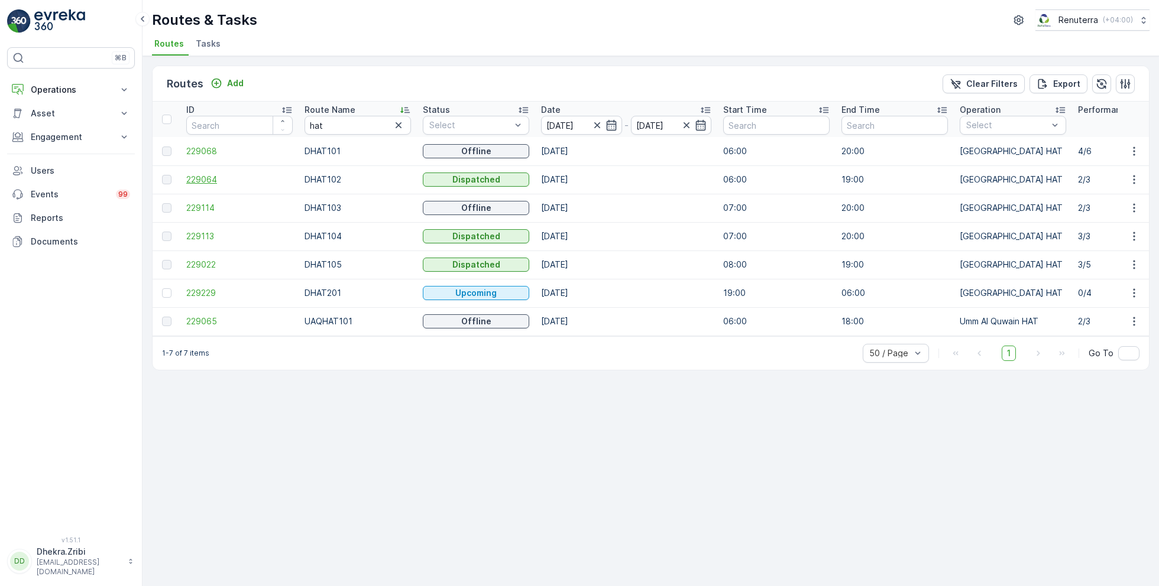
click at [208, 182] on span "229064" at bounding box center [239, 180] width 106 height 12
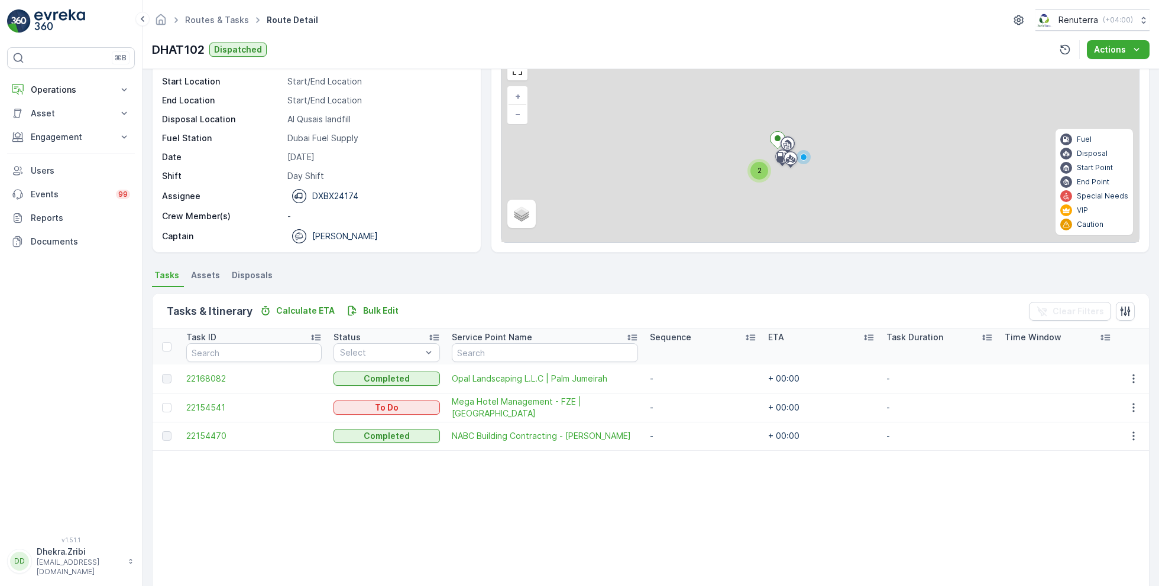
scroll to position [63, 0]
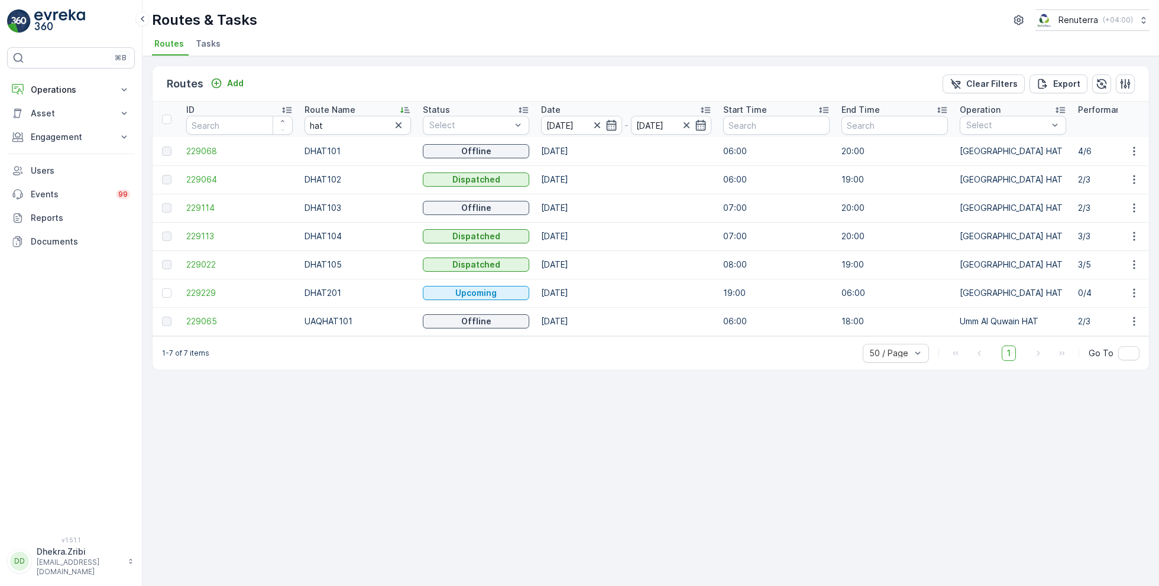
click at [202, 213] on td "229114" at bounding box center [239, 208] width 118 height 28
click at [206, 209] on span "229114" at bounding box center [239, 208] width 106 height 12
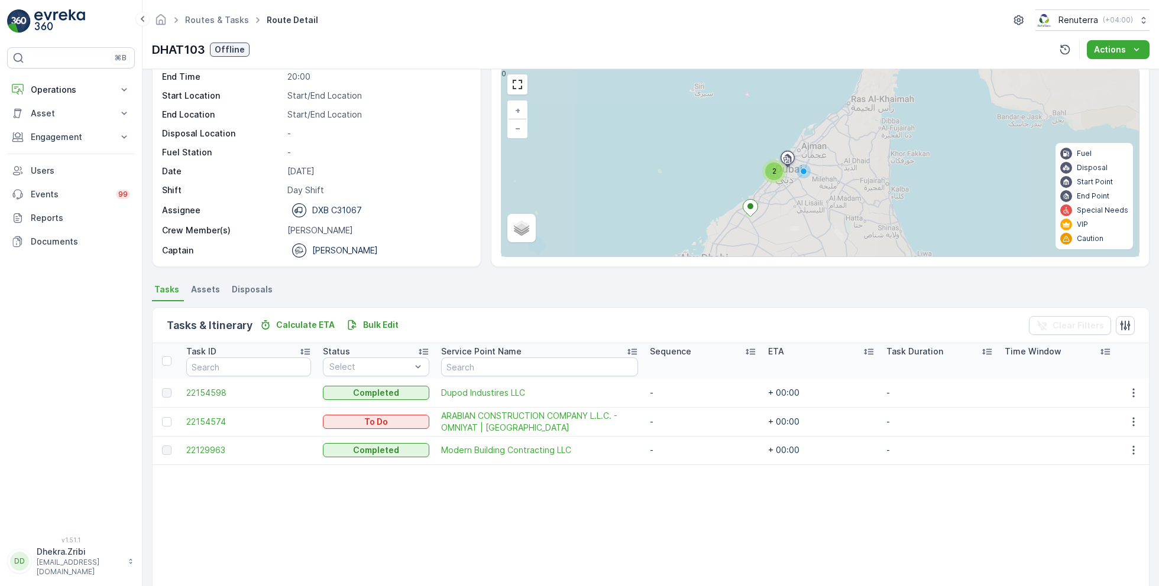
scroll to position [58, 0]
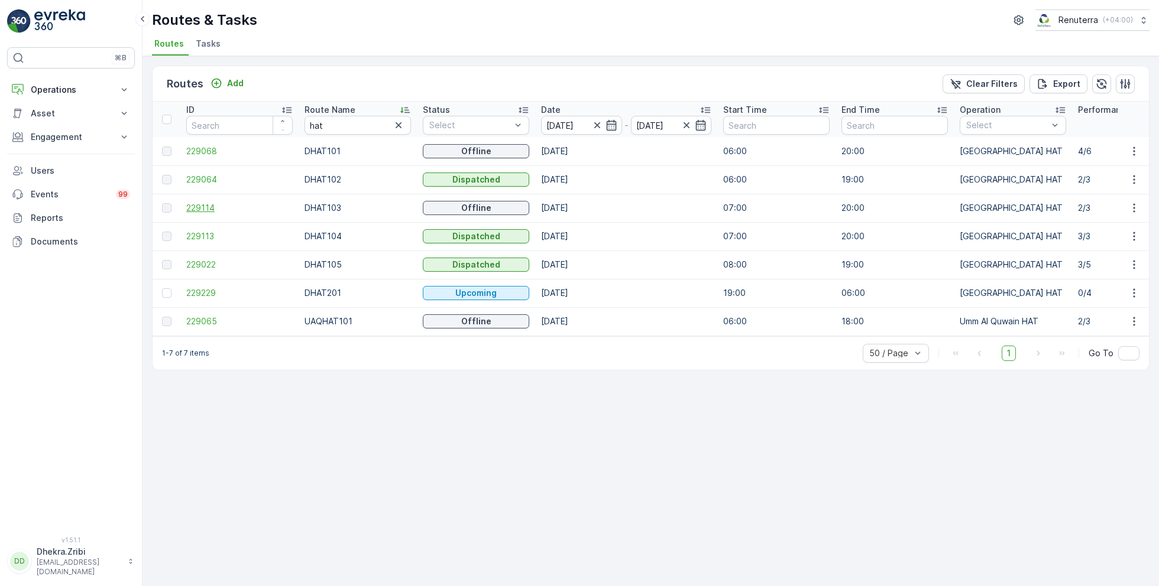
click at [215, 208] on span "229114" at bounding box center [239, 208] width 106 height 12
click at [209, 234] on span "229113" at bounding box center [239, 237] width 106 height 12
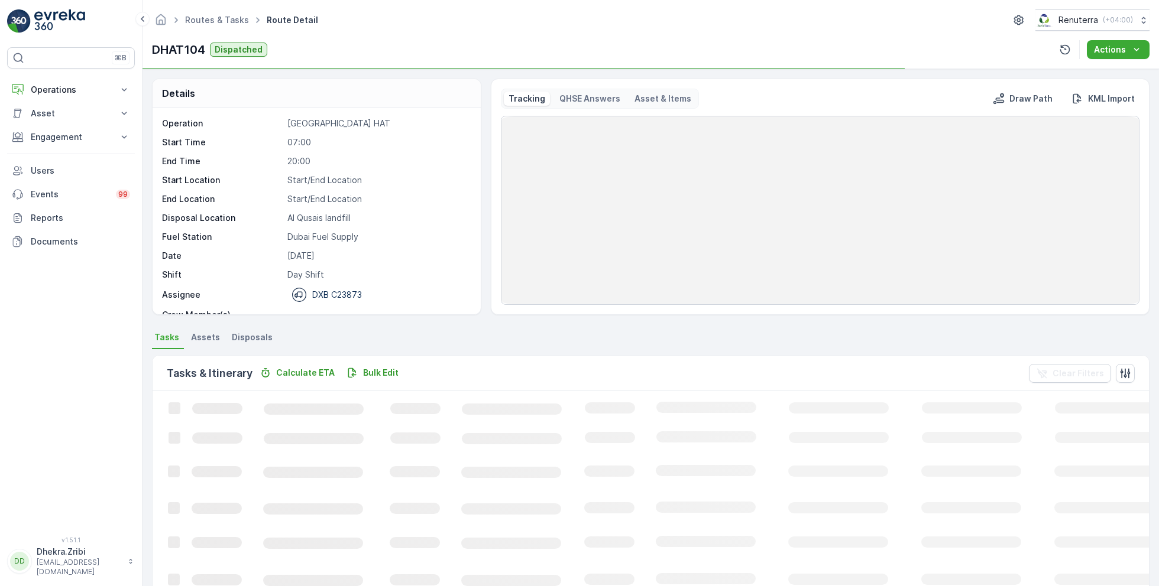
scroll to position [37, 0]
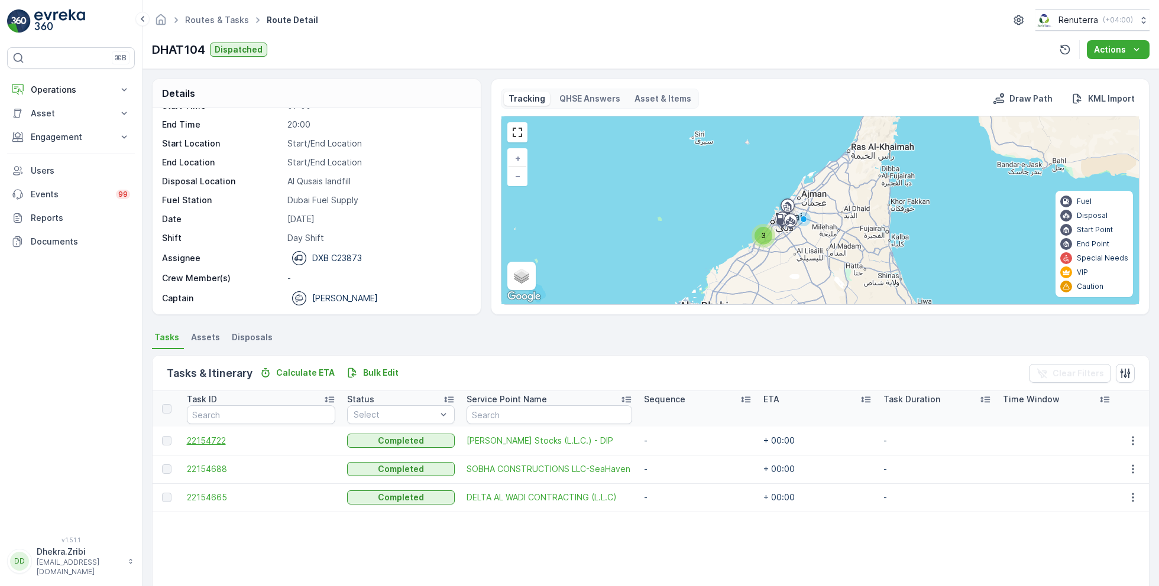
click at [220, 440] on span "22154722" at bounding box center [261, 441] width 148 height 12
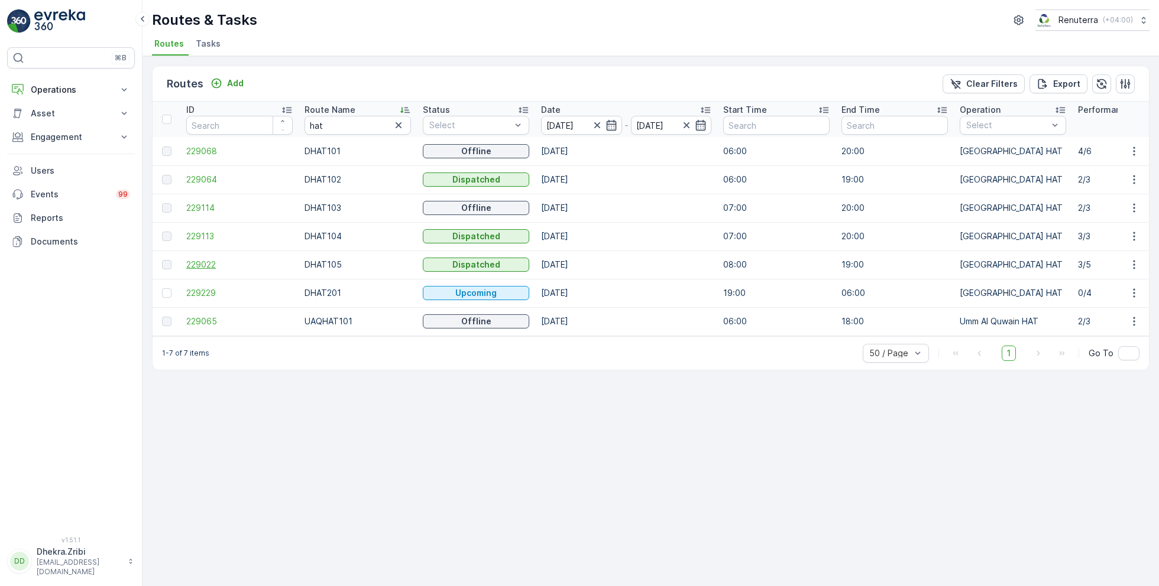
click at [203, 261] on span "229022" at bounding box center [239, 265] width 106 height 12
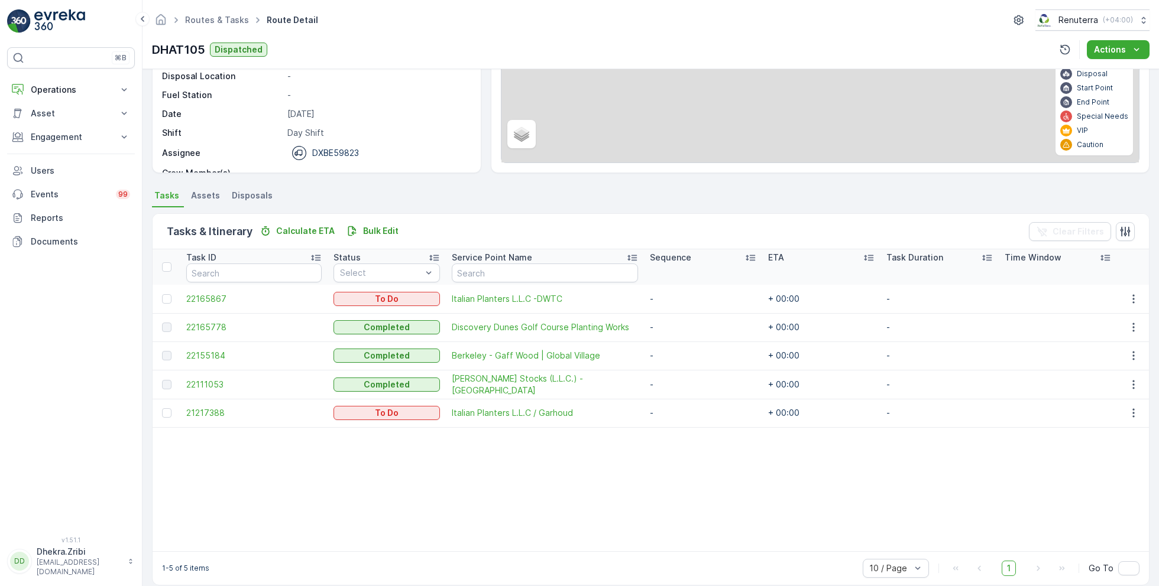
scroll to position [155, 0]
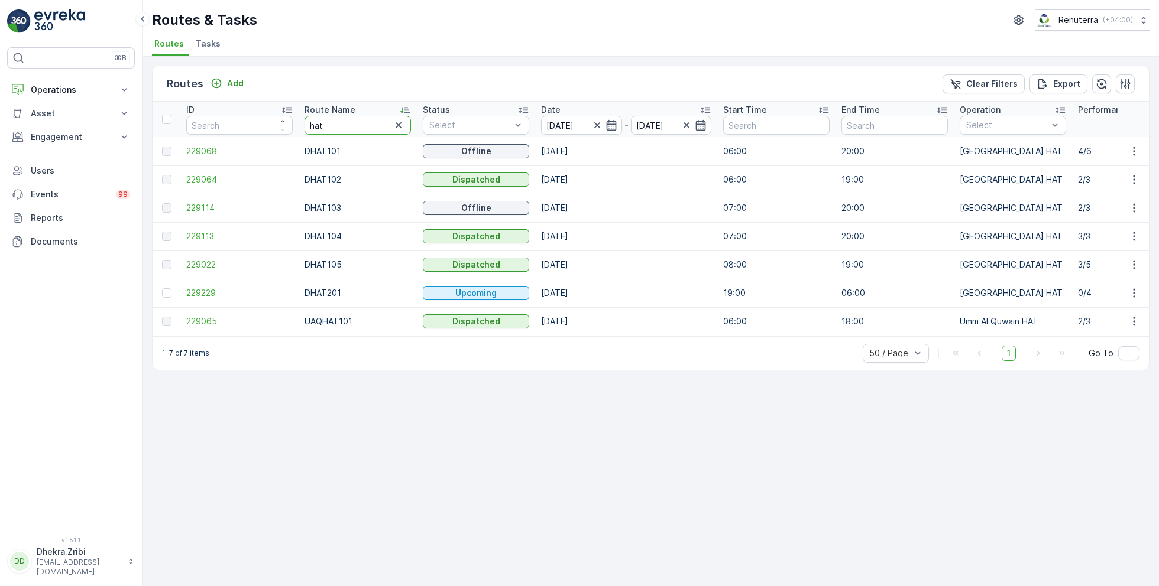
drag, startPoint x: 349, startPoint y: 123, endPoint x: 249, endPoint y: 122, distance: 100.5
type input "rel"
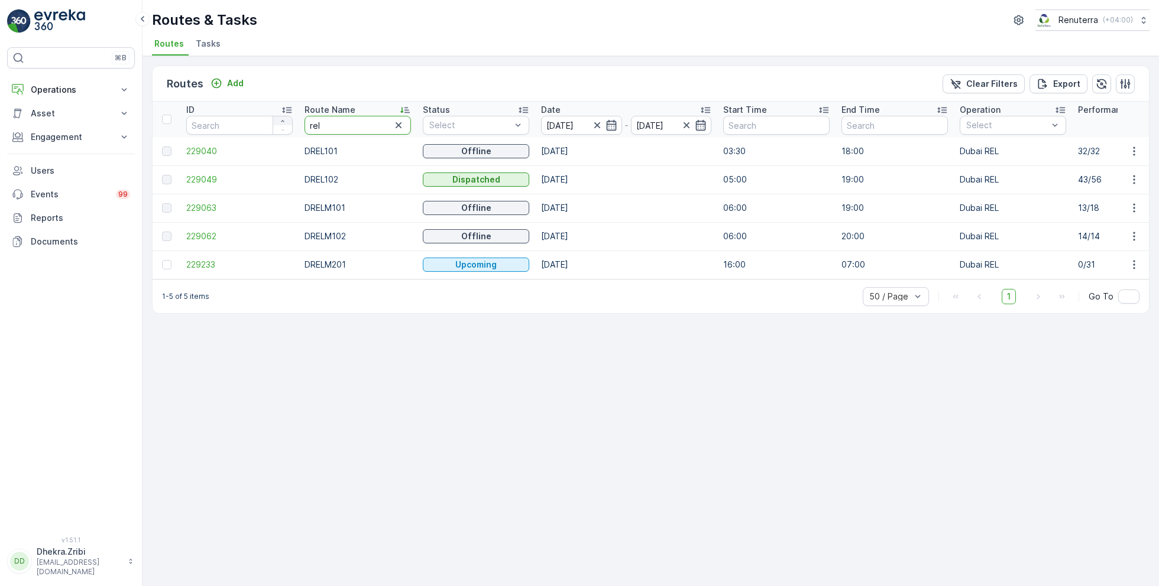
drag, startPoint x: 330, startPoint y: 127, endPoint x: 276, endPoint y: 121, distance: 54.1
click at [205, 148] on span "229040" at bounding box center [239, 151] width 106 height 12
click at [196, 176] on span "229049" at bounding box center [239, 180] width 106 height 12
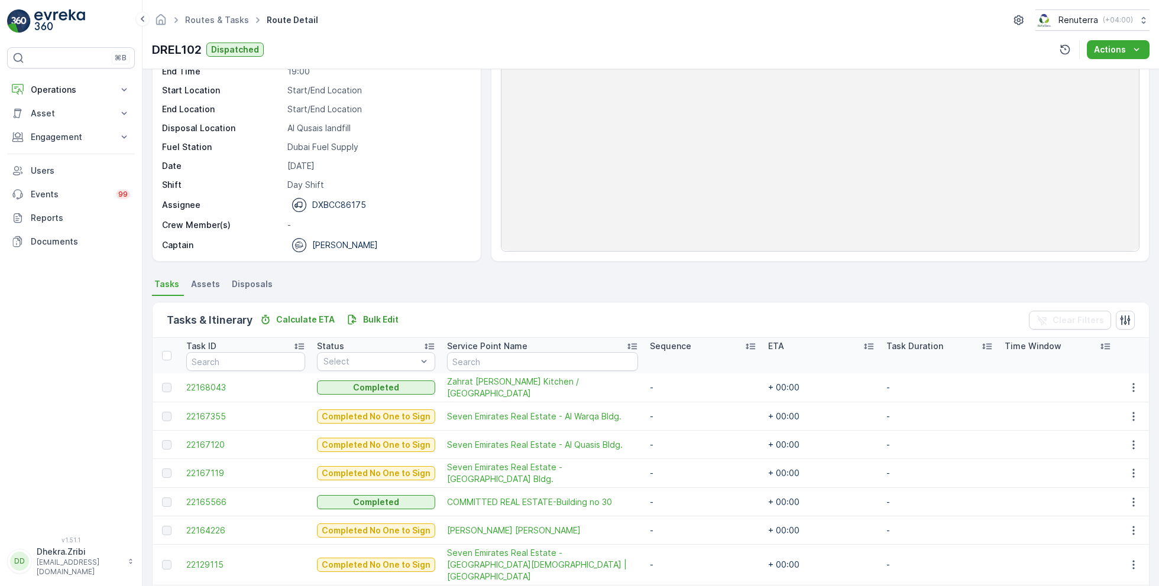
scroll to position [173, 0]
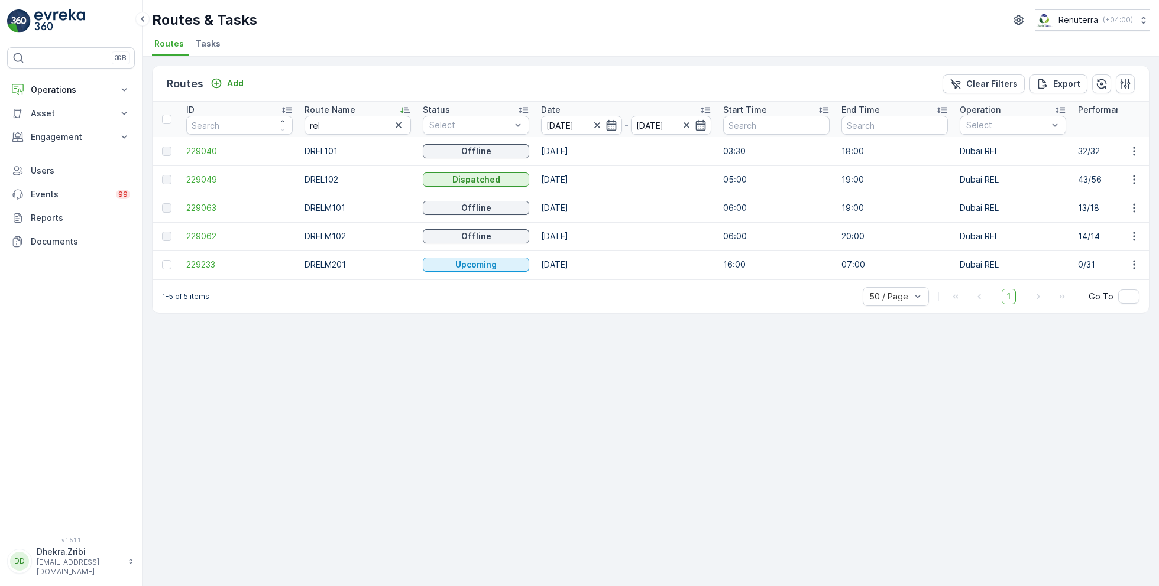
click at [202, 150] on span "229040" at bounding box center [239, 151] width 106 height 12
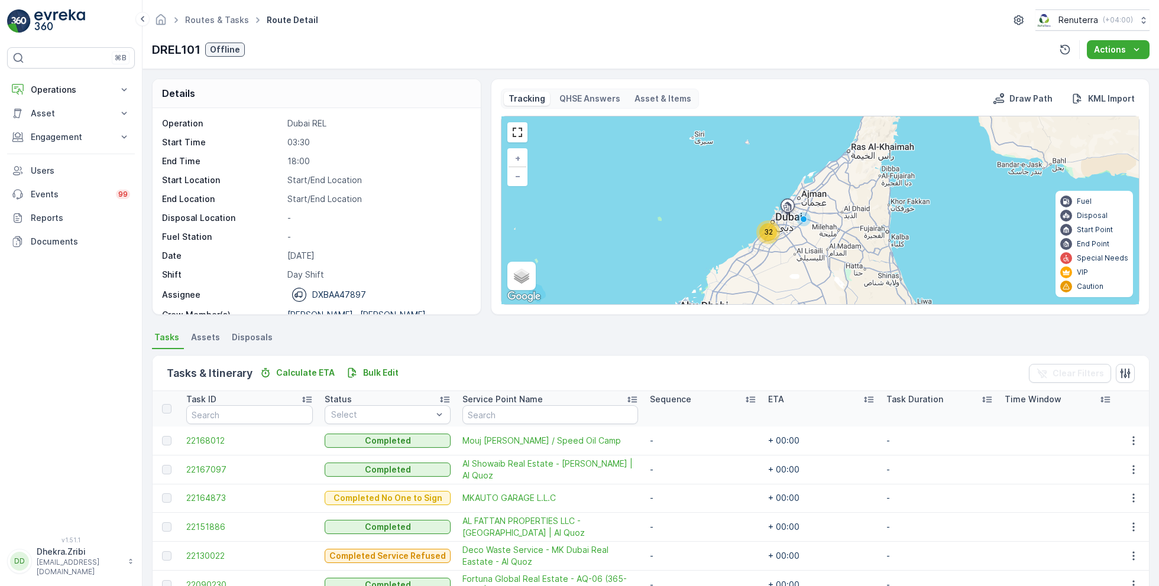
scroll to position [176, 0]
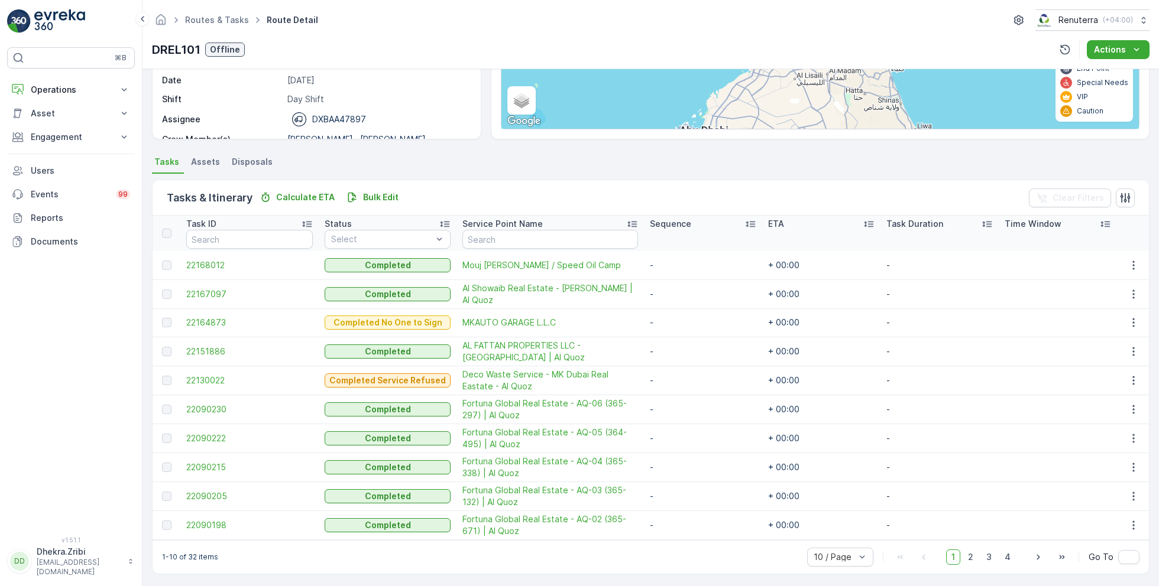
click at [874, 556] on div "10 / Page 1 2 3 4 Go To" at bounding box center [973, 557] width 332 height 19
click at [869, 556] on div "10 / Page" at bounding box center [840, 557] width 66 height 19
click at [842, 527] on span "50 / Page" at bounding box center [833, 531] width 39 height 9
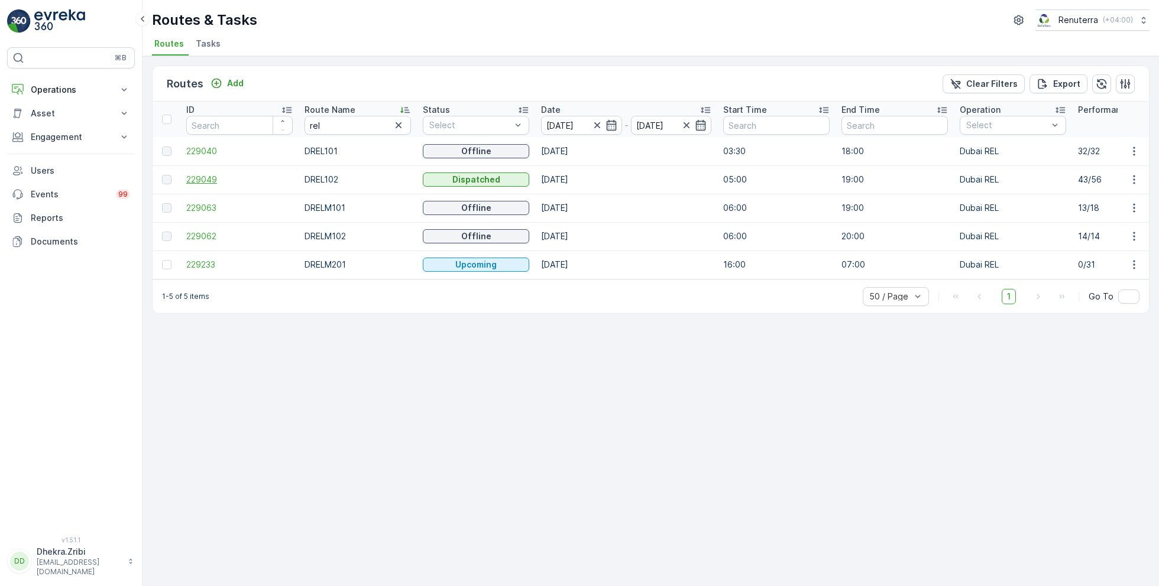
click at [216, 184] on span "229049" at bounding box center [239, 180] width 106 height 12
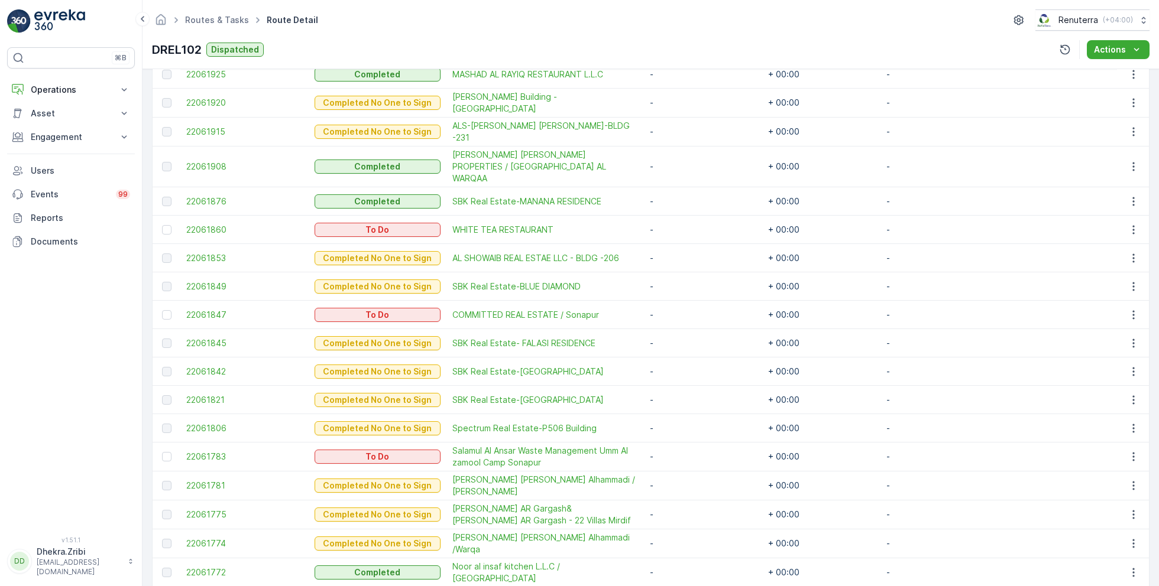
scroll to position [1314, 0]
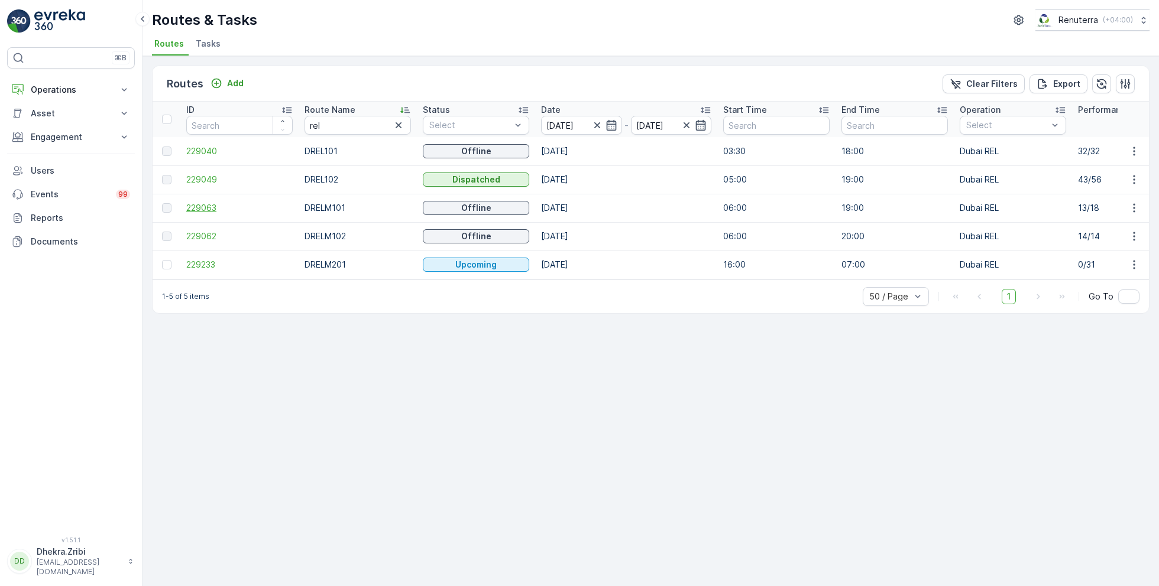
click at [216, 206] on span "229063" at bounding box center [239, 208] width 106 height 12
click at [202, 238] on span "229062" at bounding box center [239, 237] width 106 height 12
click at [205, 261] on span "229233" at bounding box center [239, 265] width 106 height 12
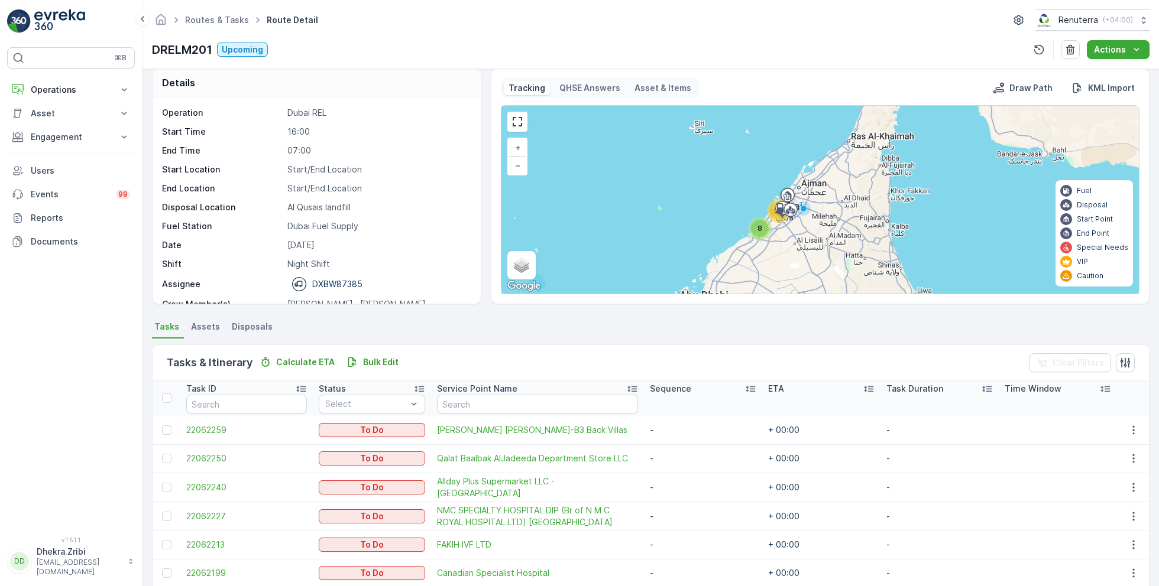
scroll to position [5, 0]
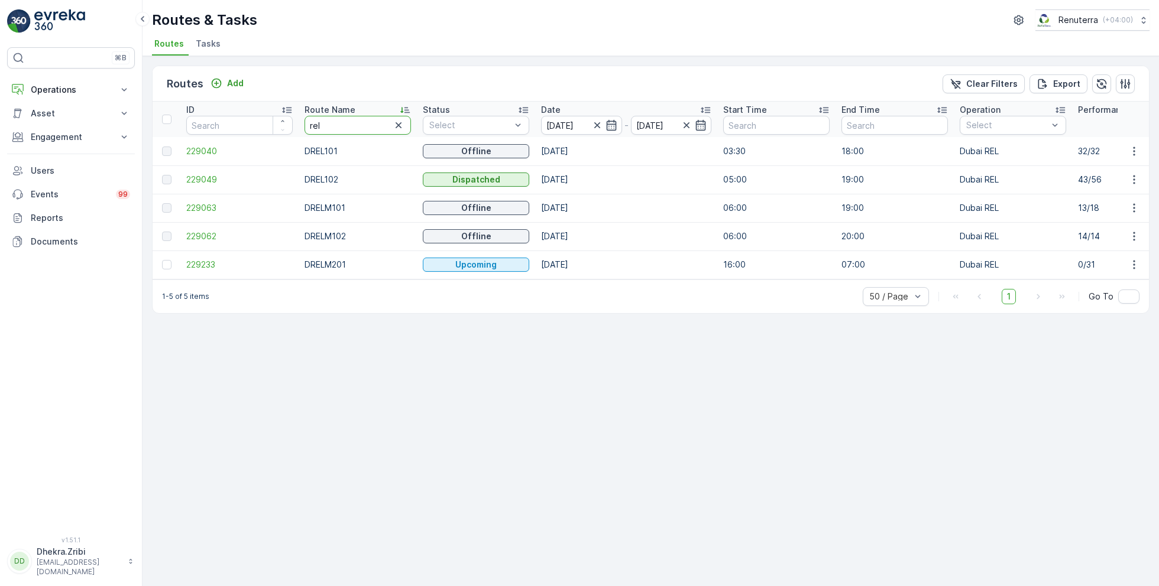
drag, startPoint x: 339, startPoint y: 121, endPoint x: 297, endPoint y: 121, distance: 42.0
click at [213, 208] on span "229063" at bounding box center [239, 208] width 106 height 12
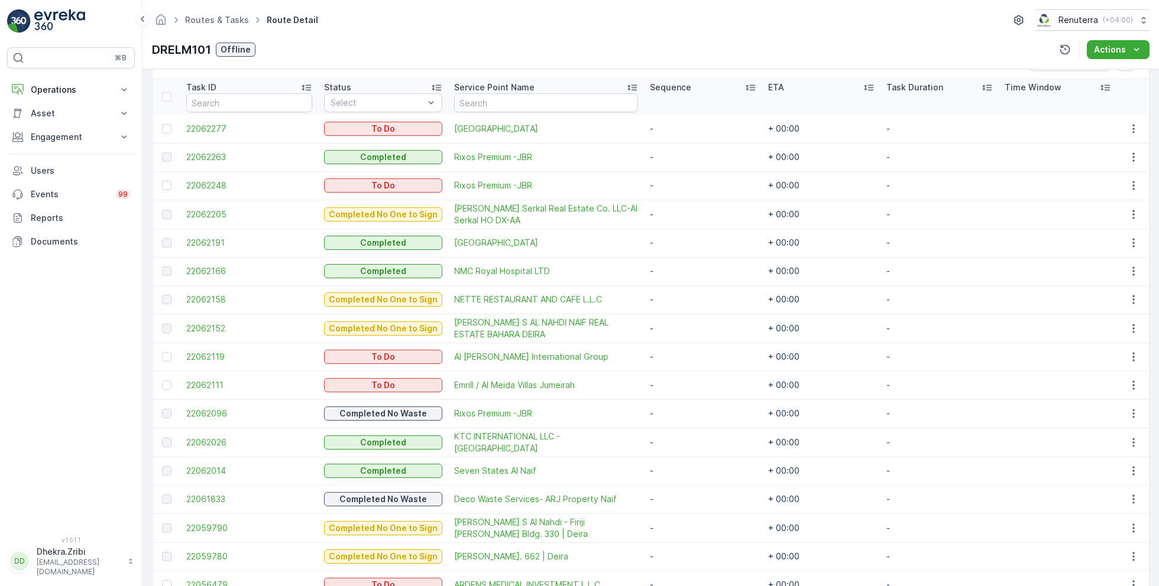
scroll to position [313, 0]
click at [474, 105] on input "text" at bounding box center [546, 102] width 184 height 19
type input "rix"
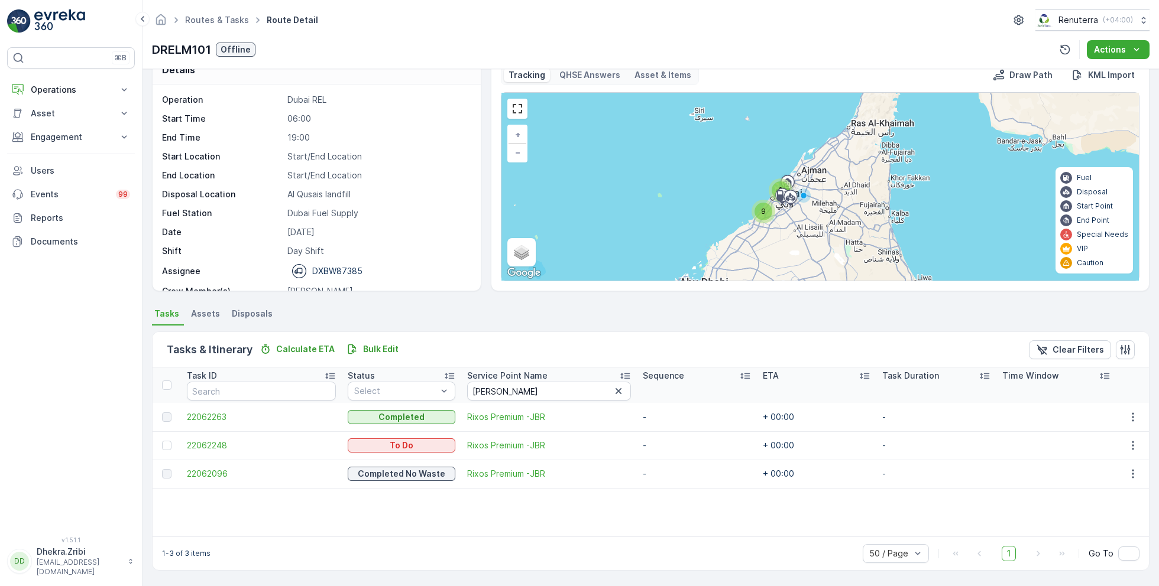
scroll to position [22, 0]
click at [167, 446] on div at bounding box center [166, 446] width 9 height 9
click at [162, 442] on input "checkbox" at bounding box center [162, 442] width 0 height 0
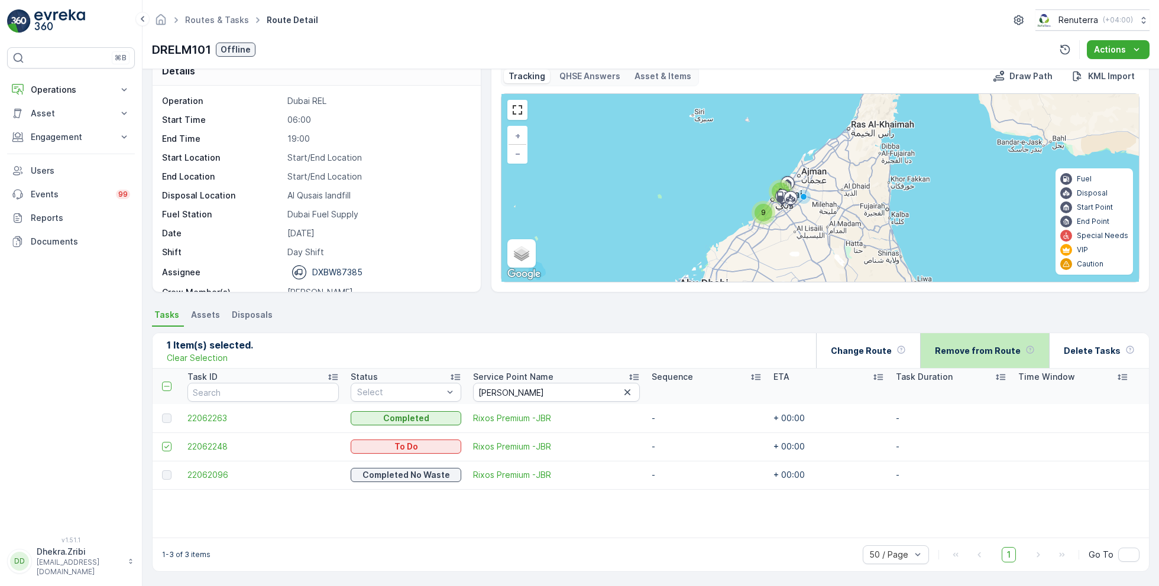
click at [973, 354] on p "Remove from Route" at bounding box center [978, 351] width 86 height 12
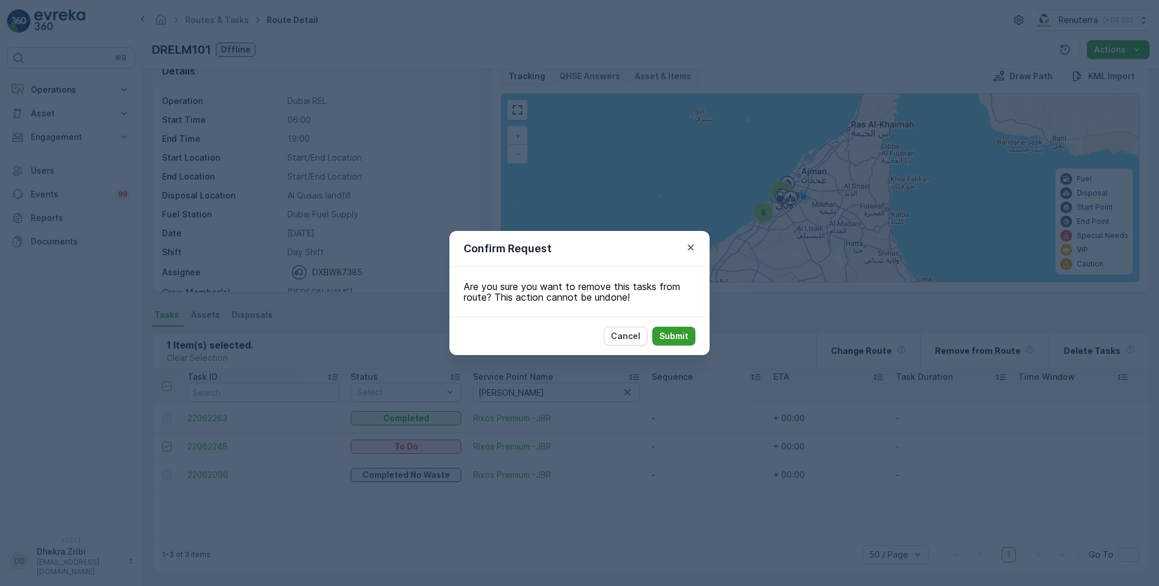
click at [677, 333] on p "Submit" at bounding box center [673, 336] width 29 height 12
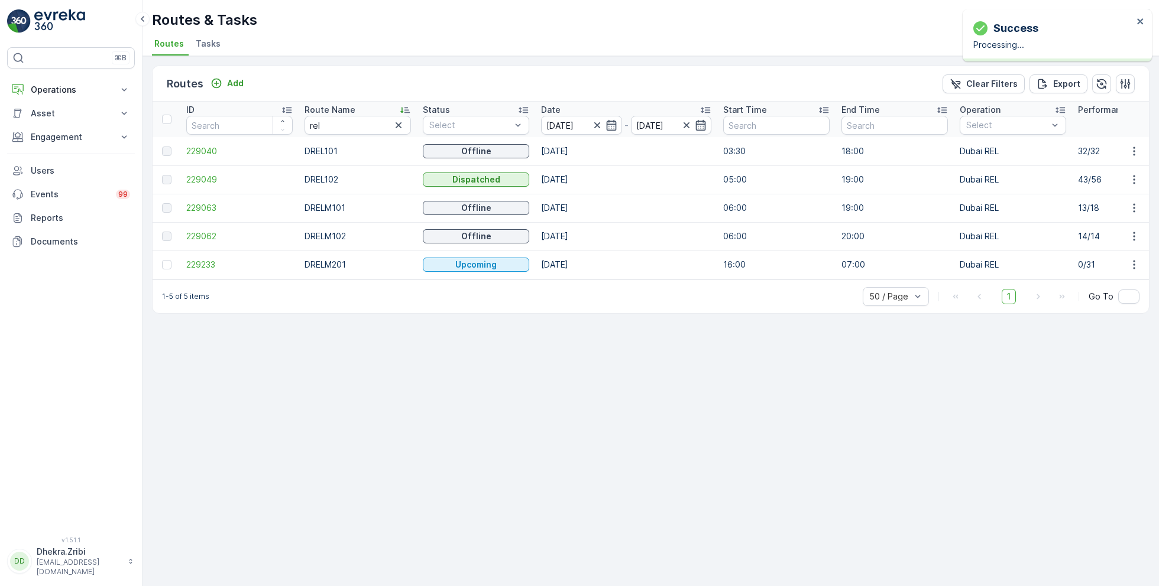
click at [204, 245] on td "229062" at bounding box center [239, 236] width 118 height 28
click at [204, 237] on span "229062" at bounding box center [239, 237] width 106 height 12
drag, startPoint x: 332, startPoint y: 122, endPoint x: 280, endPoint y: 121, distance: 52.1
type input "hat"
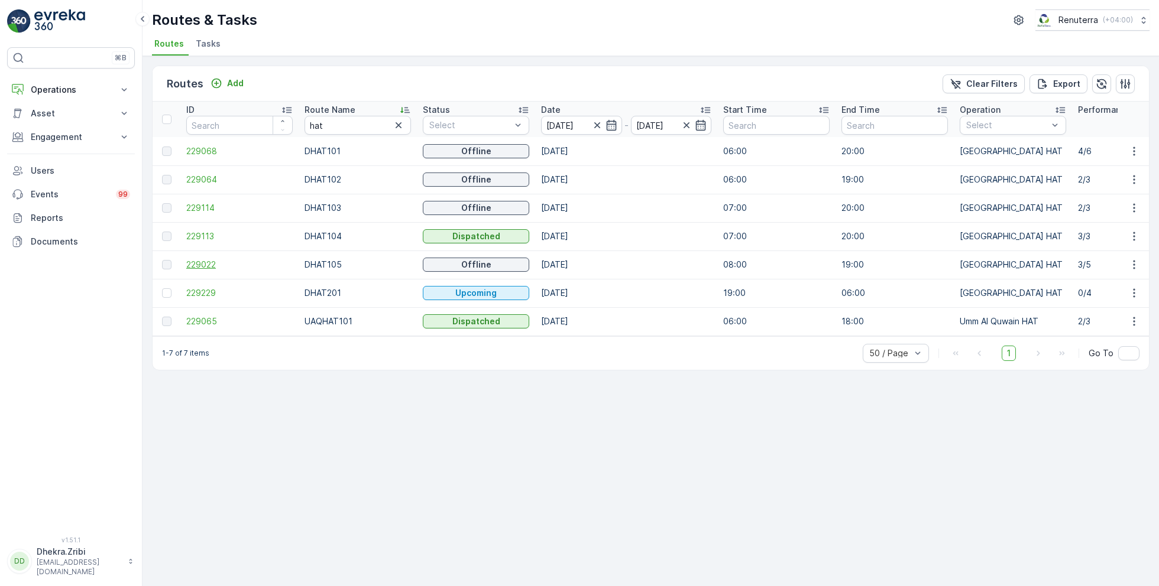
click at [199, 264] on span "229022" at bounding box center [239, 265] width 106 height 12
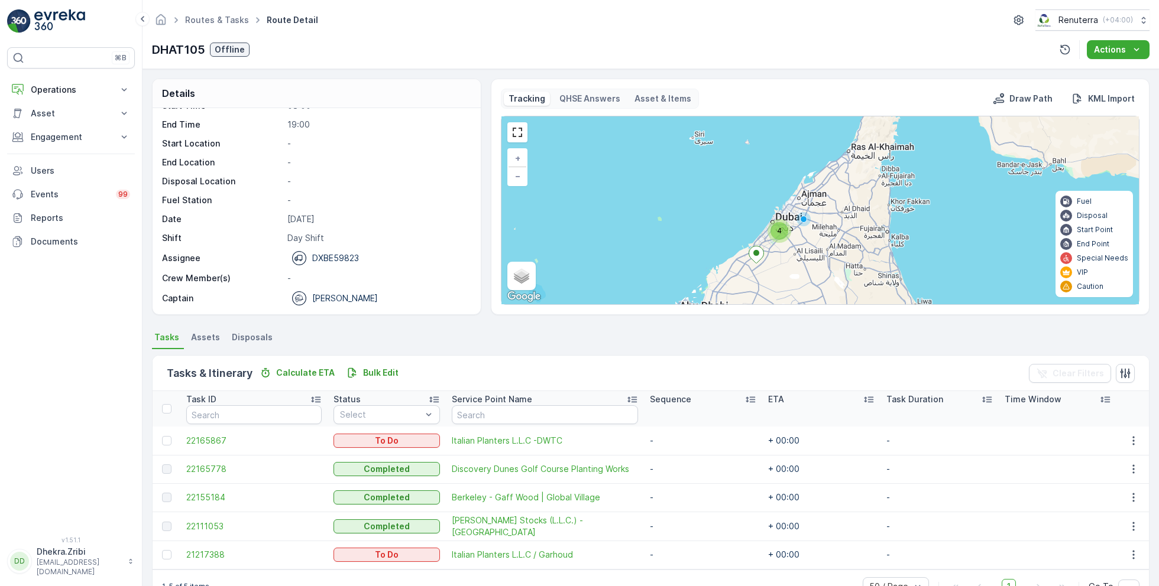
scroll to position [31, 0]
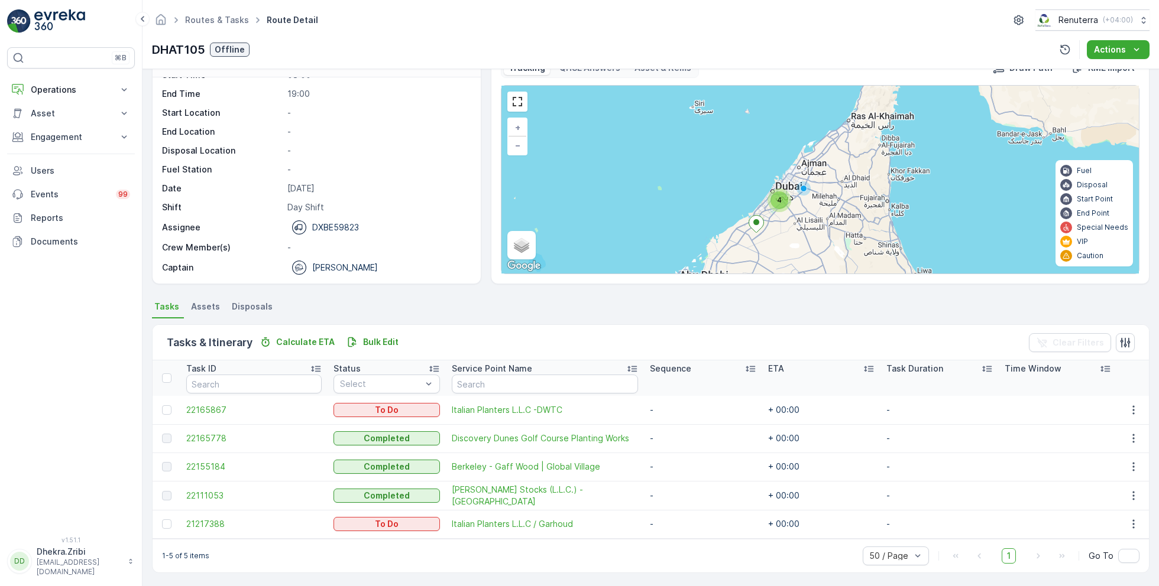
click at [782, 205] on div "4" at bounding box center [779, 201] width 18 height 18
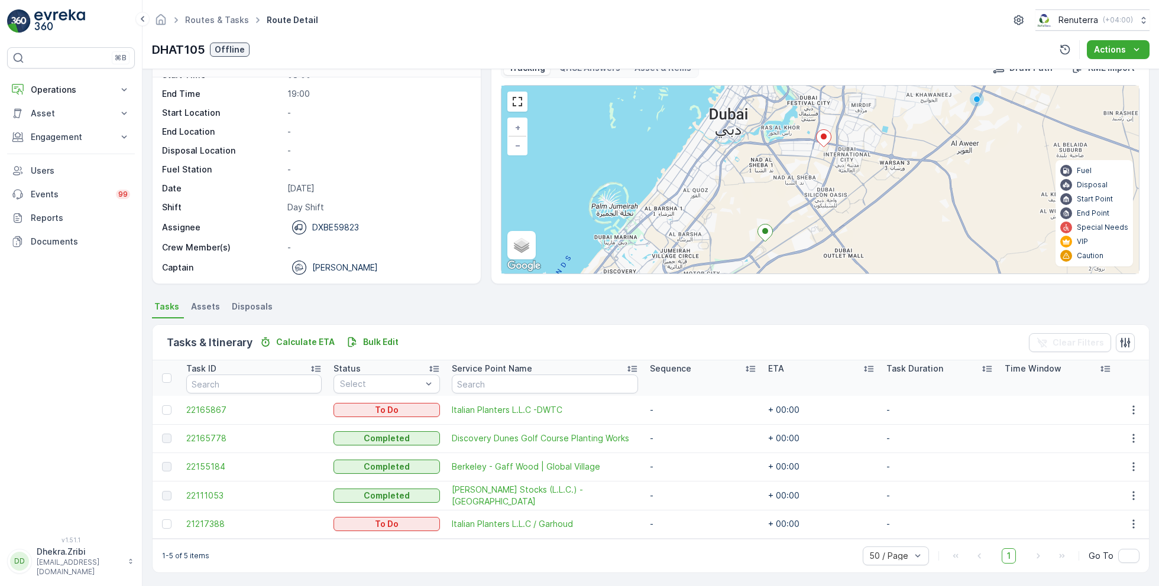
click at [822, 137] on ellipse at bounding box center [824, 137] width 6 height 6
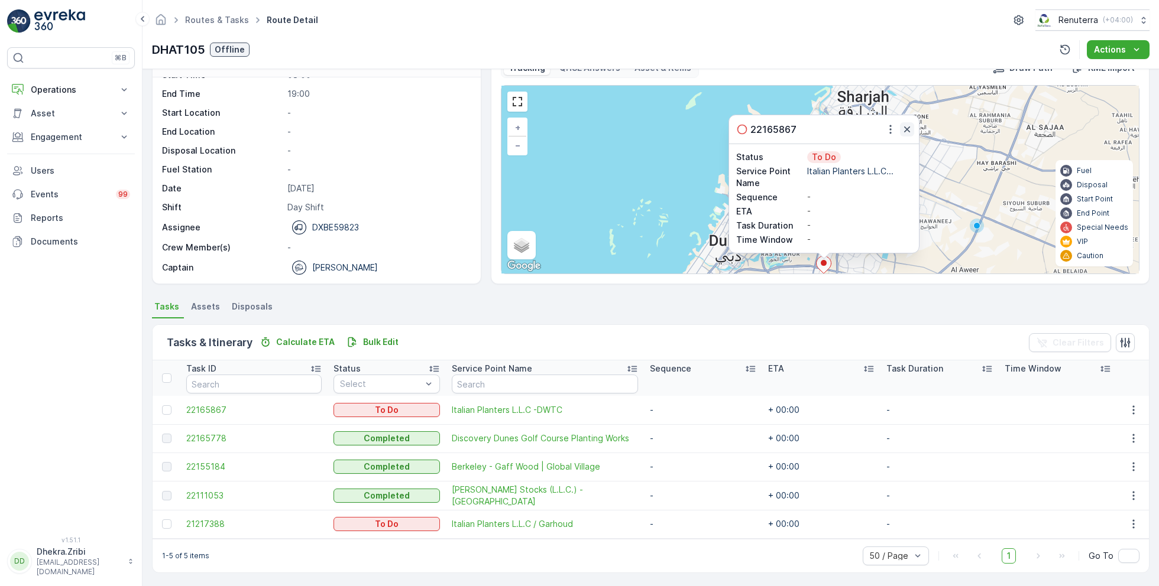
click at [905, 127] on icon "button" at bounding box center [907, 130] width 6 height 6
